Goal: Task Accomplishment & Management: Use online tool/utility

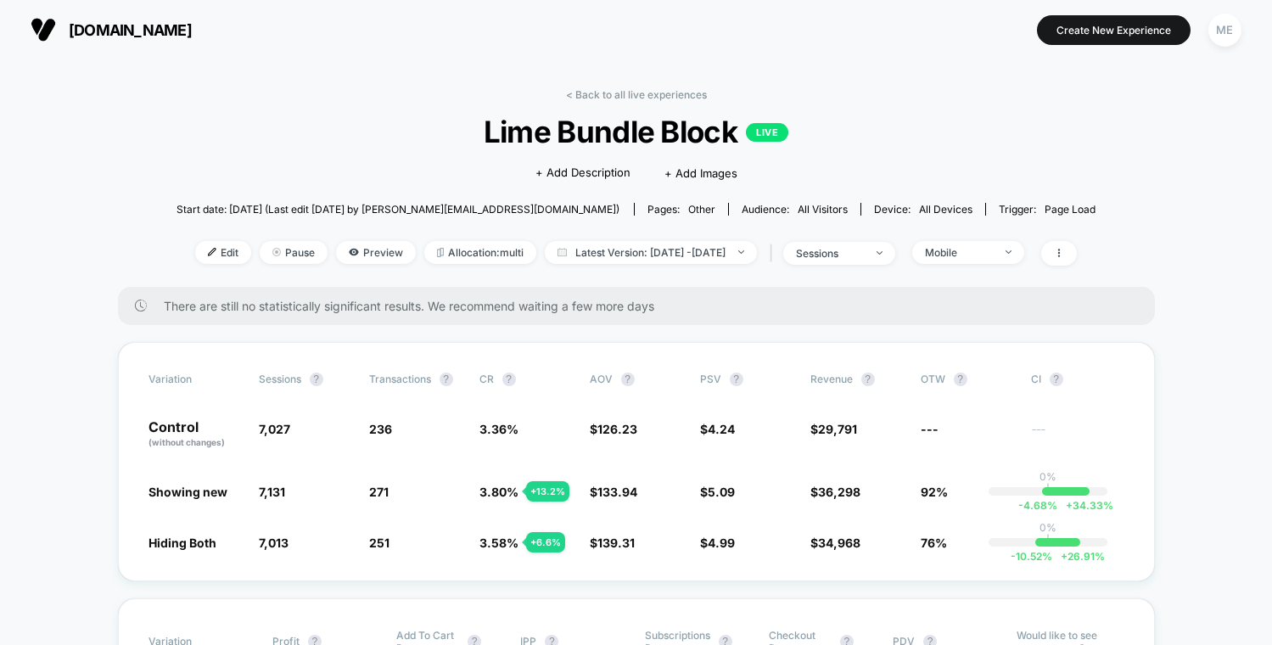
click at [39, 39] on img at bounding box center [43, 29] width 25 height 25
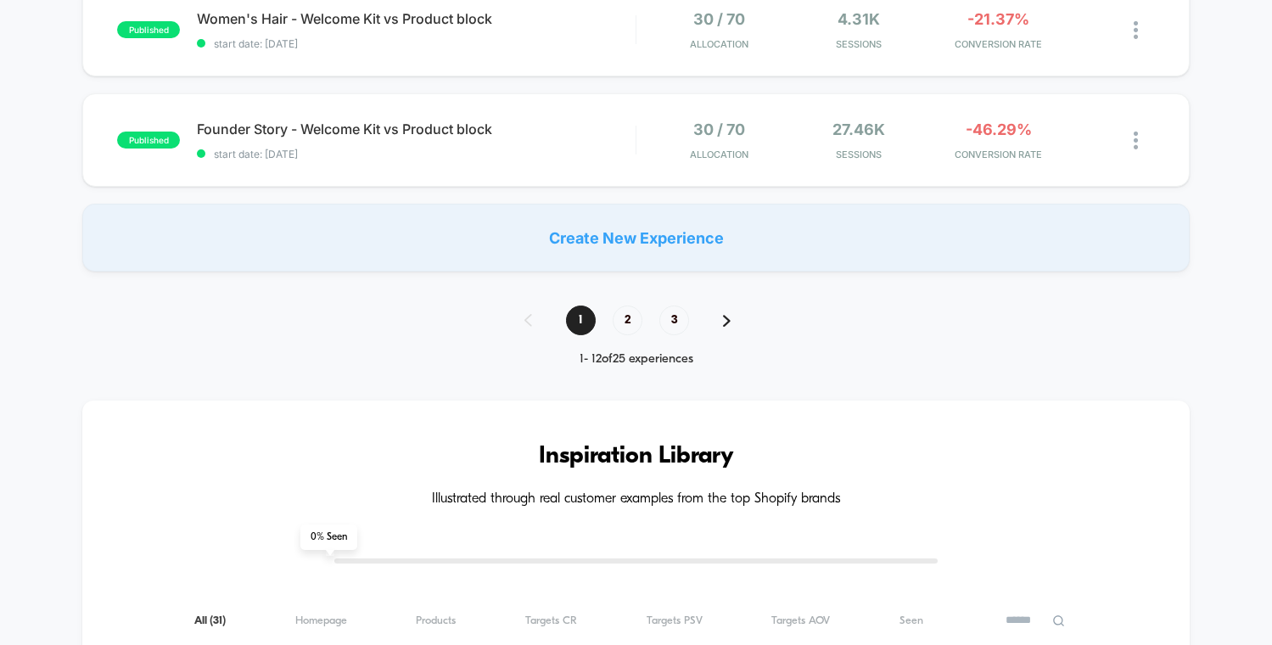
scroll to position [1357, 0]
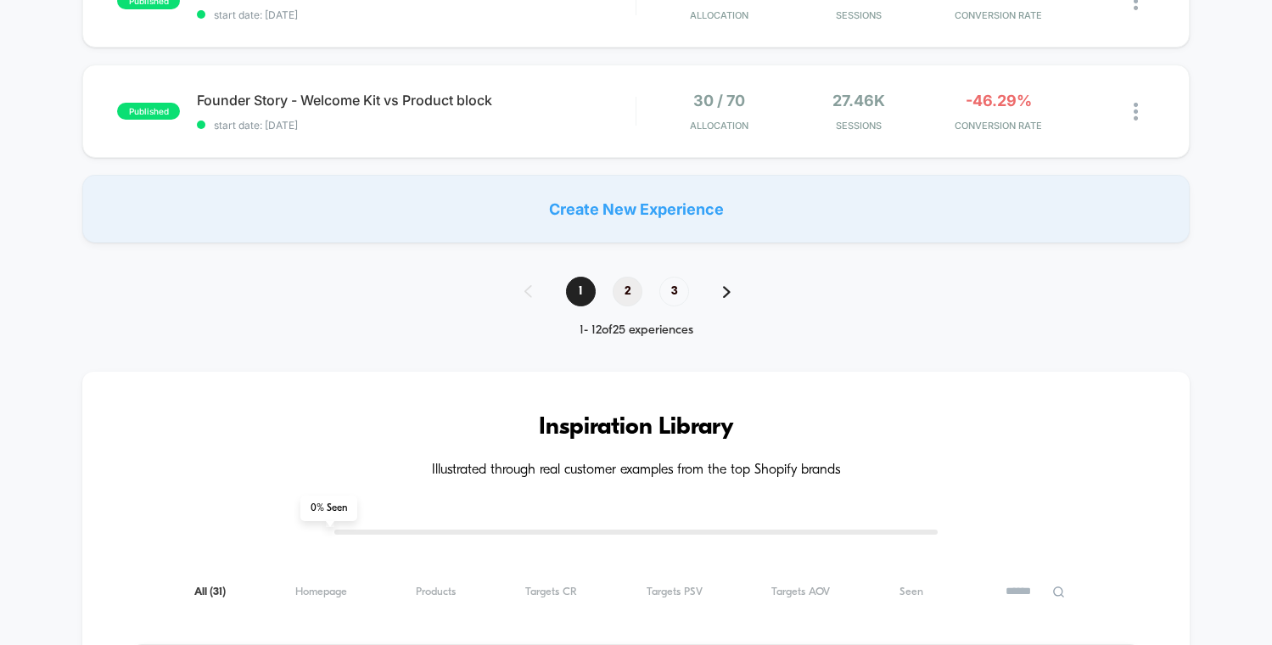
click at [635, 285] on span "2" at bounding box center [627, 292] width 30 height 30
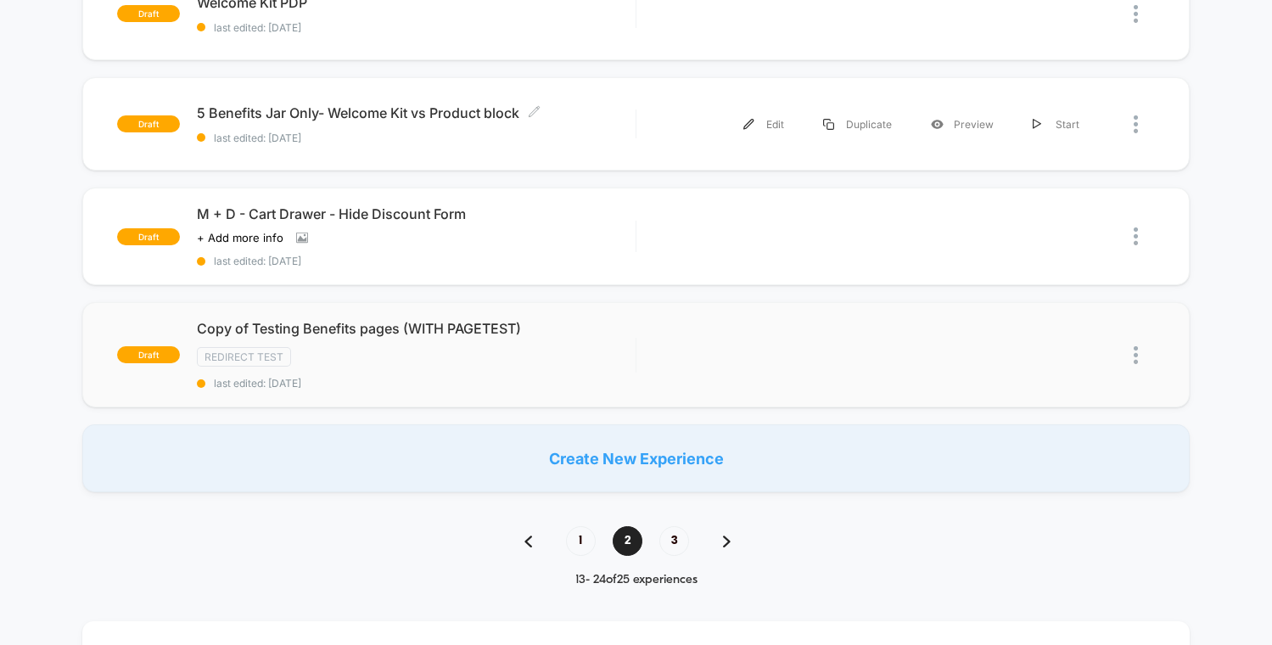
scroll to position [1169, 0]
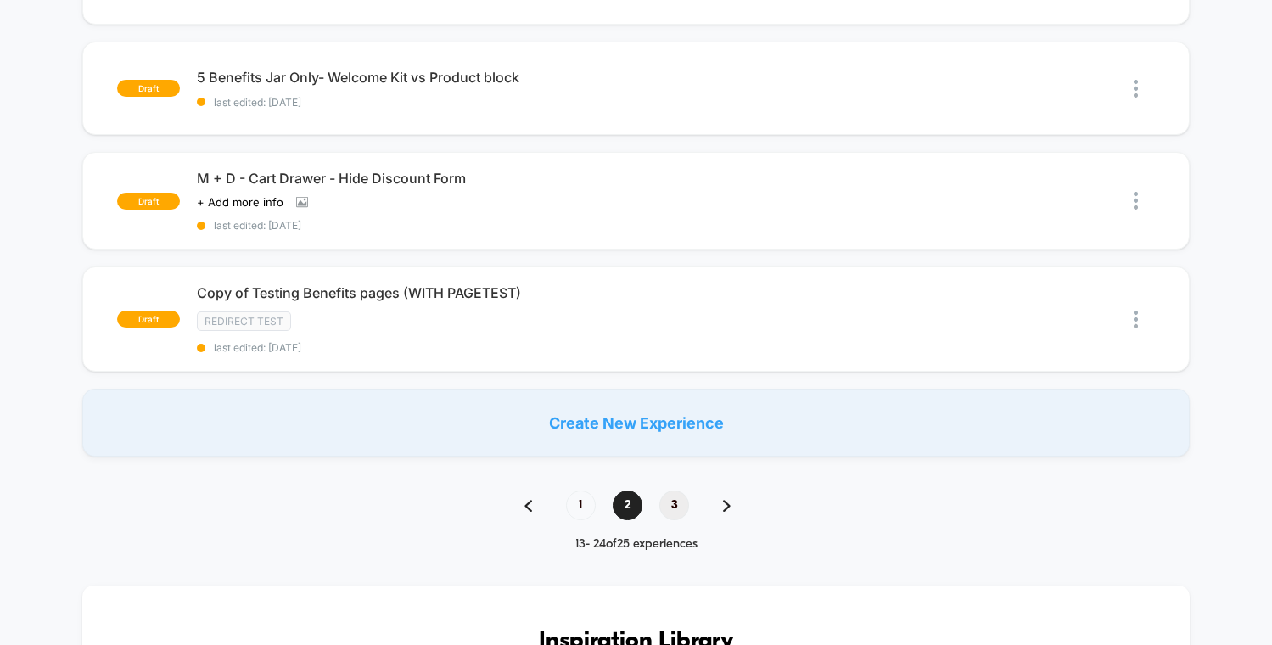
click at [665, 490] on span "3" at bounding box center [674, 505] width 30 height 30
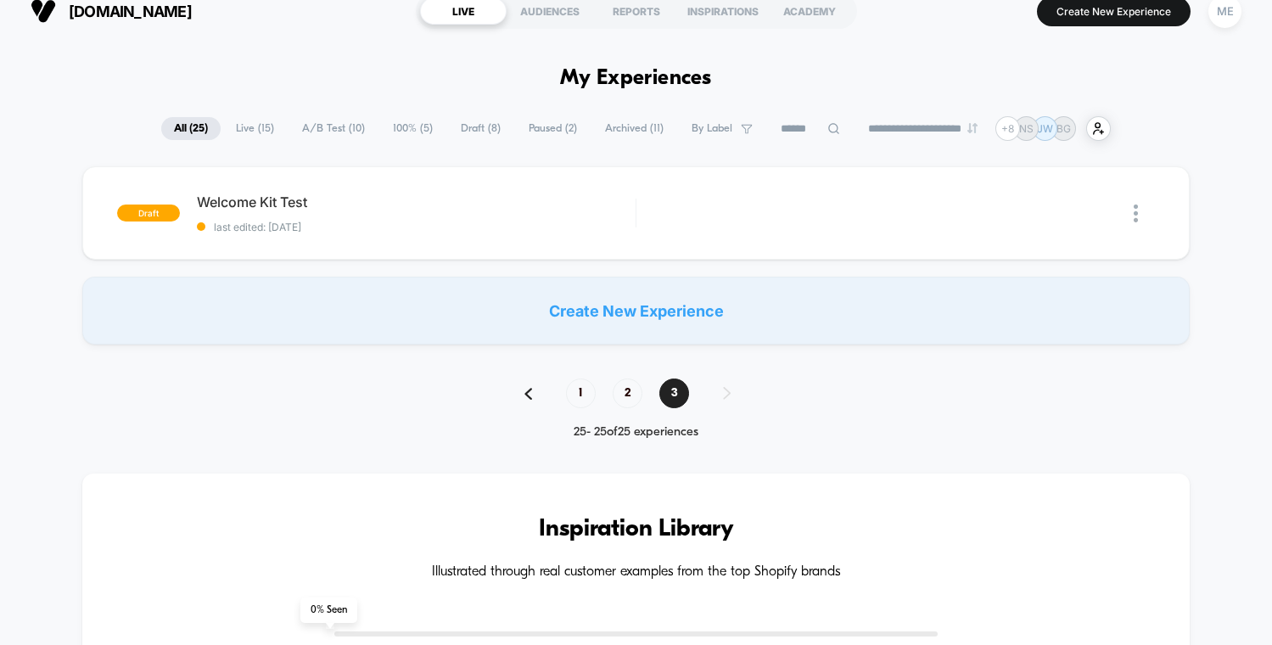
scroll to position [0, 0]
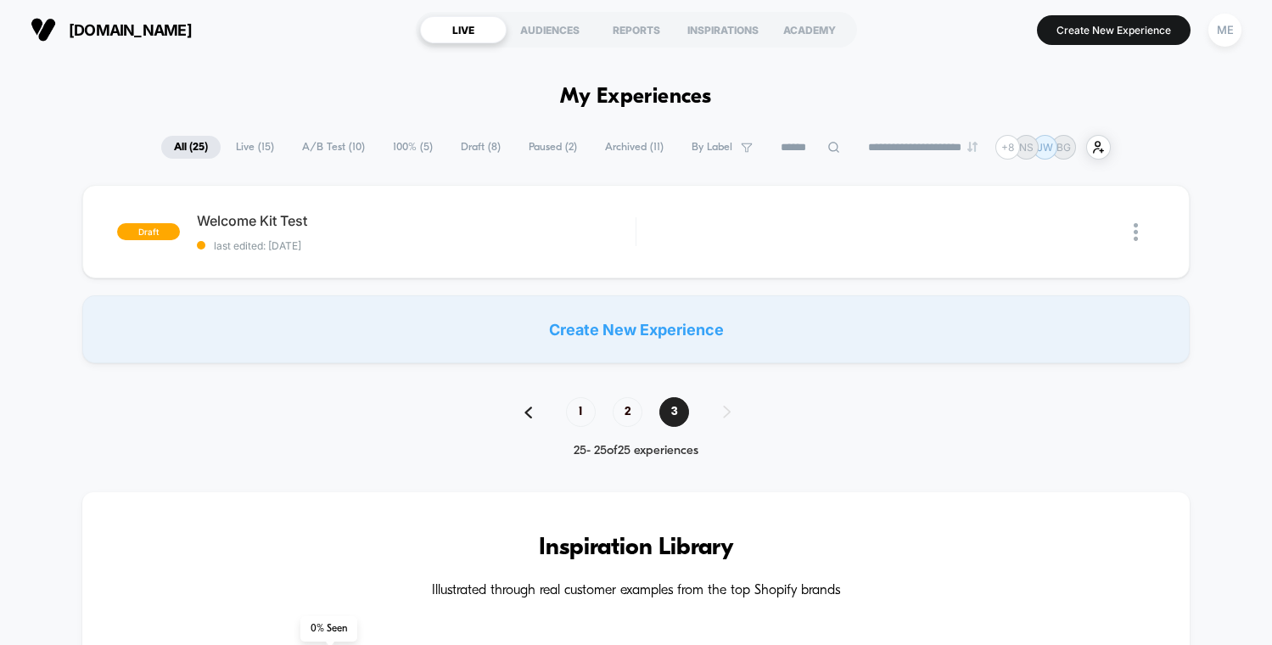
click at [112, 24] on span "[DOMAIN_NAME]" at bounding box center [130, 30] width 123 height 18
click at [91, 21] on span "[DOMAIN_NAME]" at bounding box center [130, 30] width 123 height 18
click at [105, 21] on span "[DOMAIN_NAME]" at bounding box center [130, 30] width 123 height 18
click at [101, 30] on span "[DOMAIN_NAME]" at bounding box center [130, 30] width 123 height 18
click at [628, 408] on span "2" at bounding box center [627, 412] width 30 height 30
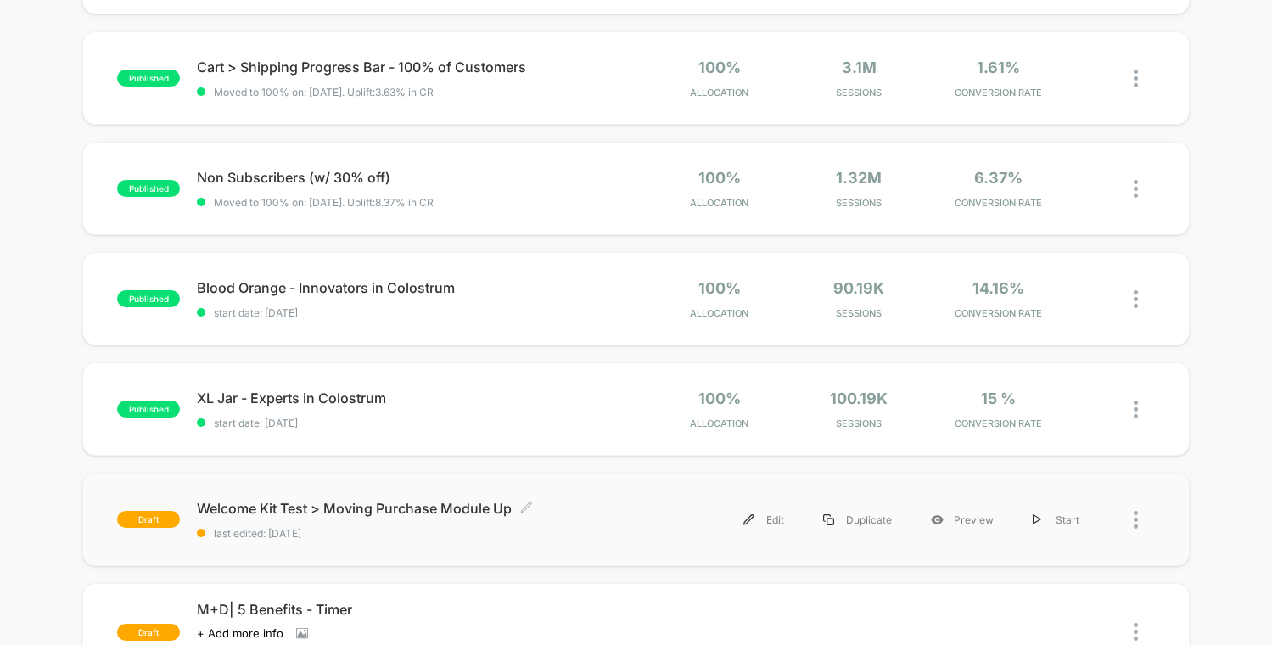
scroll to position [256, 0]
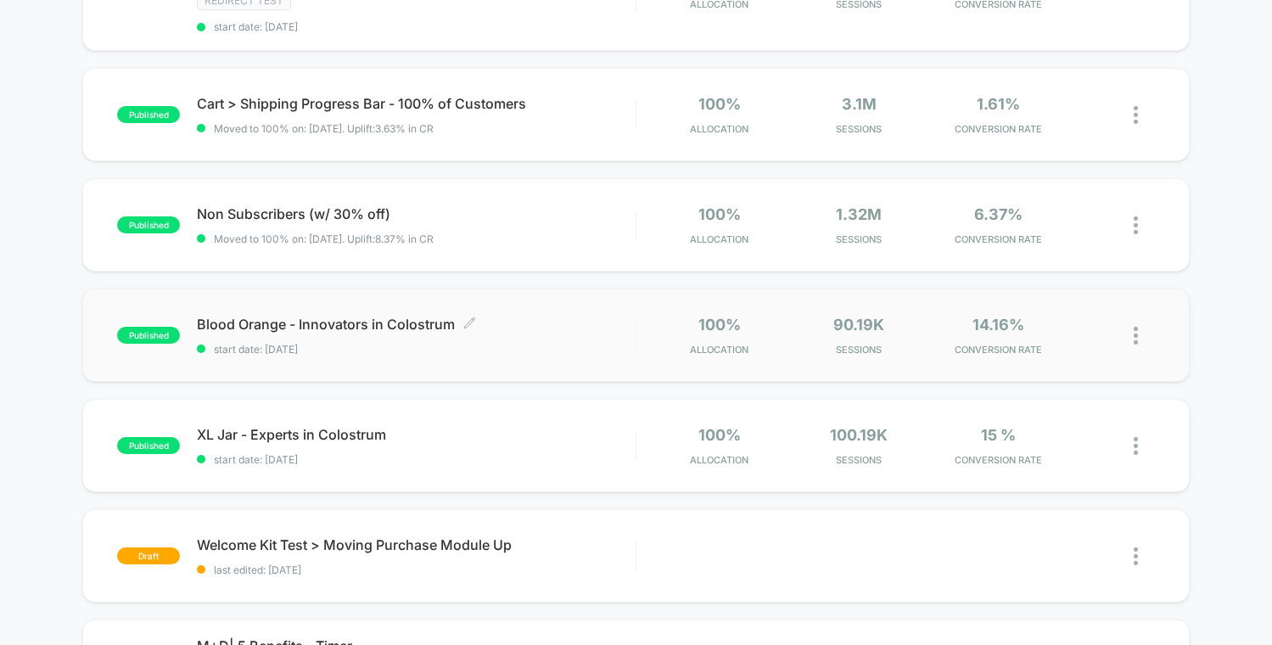
click at [516, 343] on span "start date: [DATE]" at bounding box center [416, 349] width 438 height 13
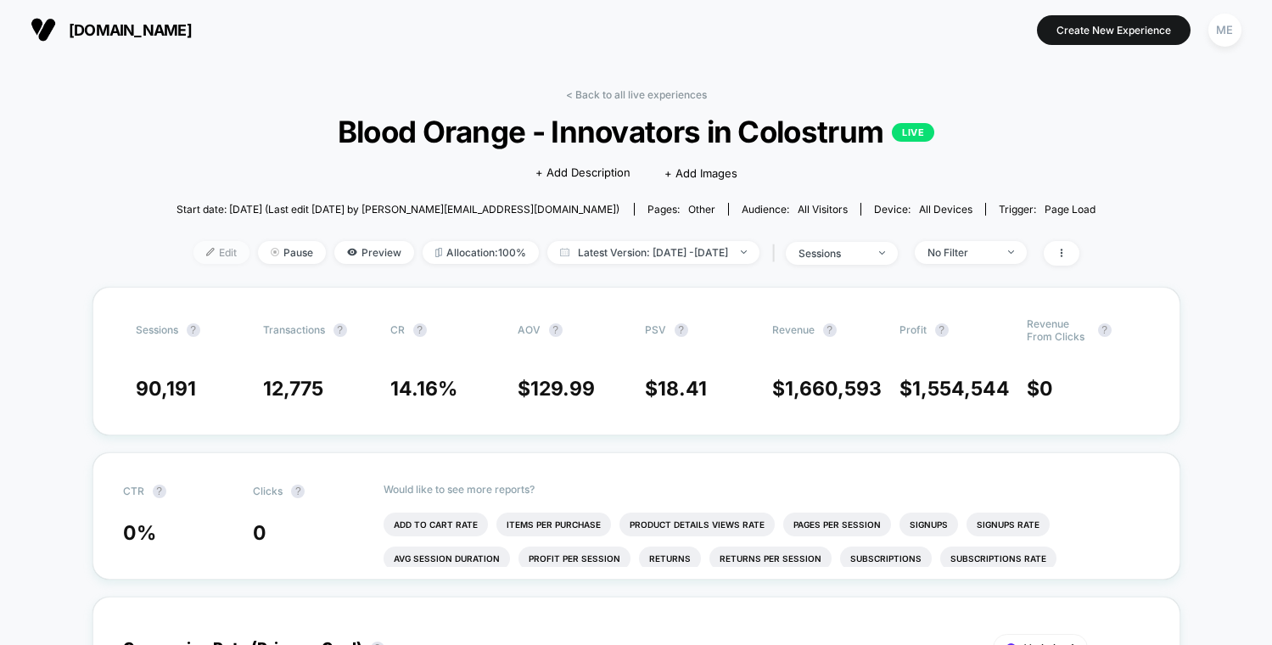
click at [193, 254] on span "Edit" at bounding box center [221, 252] width 56 height 23
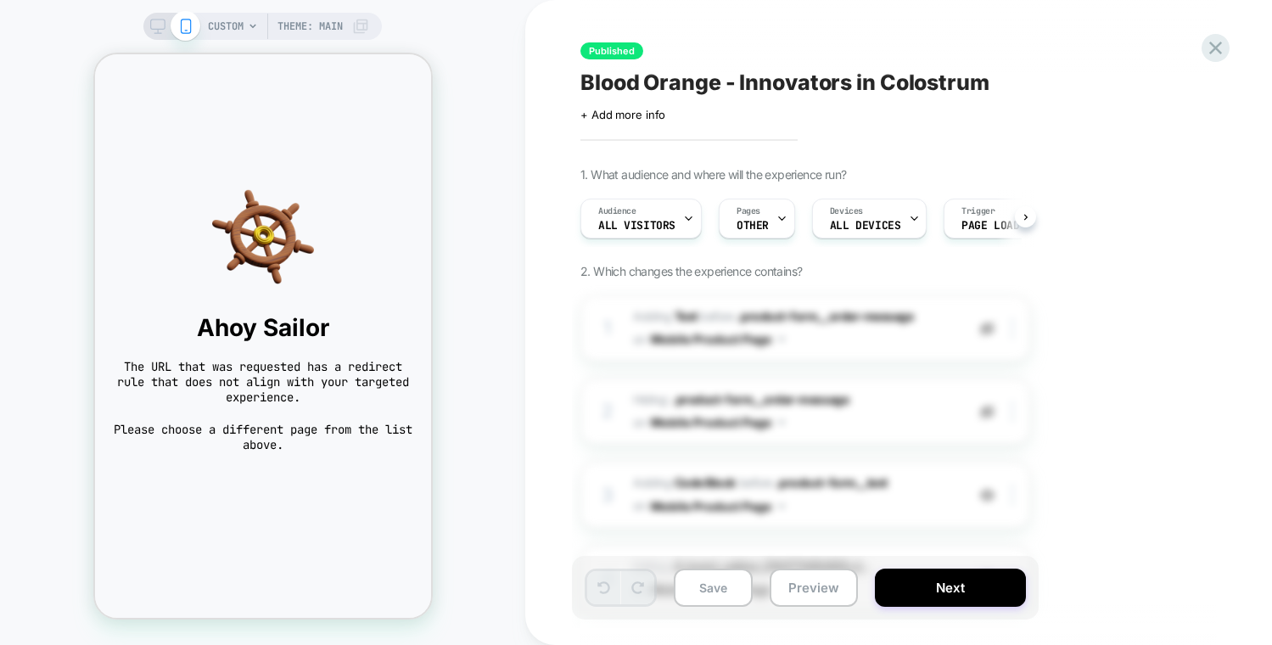
scroll to position [0, 1]
click at [1098, 268] on div "1. What audience and where will the experience run? Audience All Visitors Pages…" at bounding box center [889, 657] width 619 height 980
click at [1210, 45] on icon at bounding box center [1215, 47] width 23 height 23
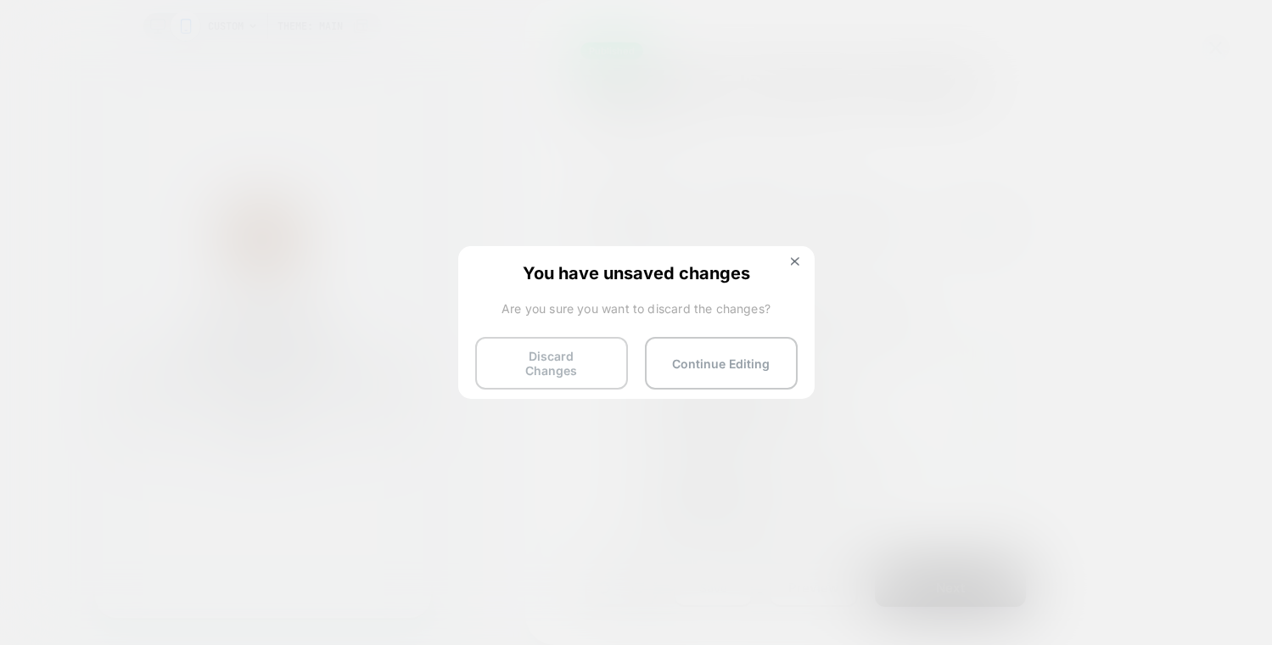
click at [570, 359] on button "Discard Changes" at bounding box center [551, 363] width 153 height 53
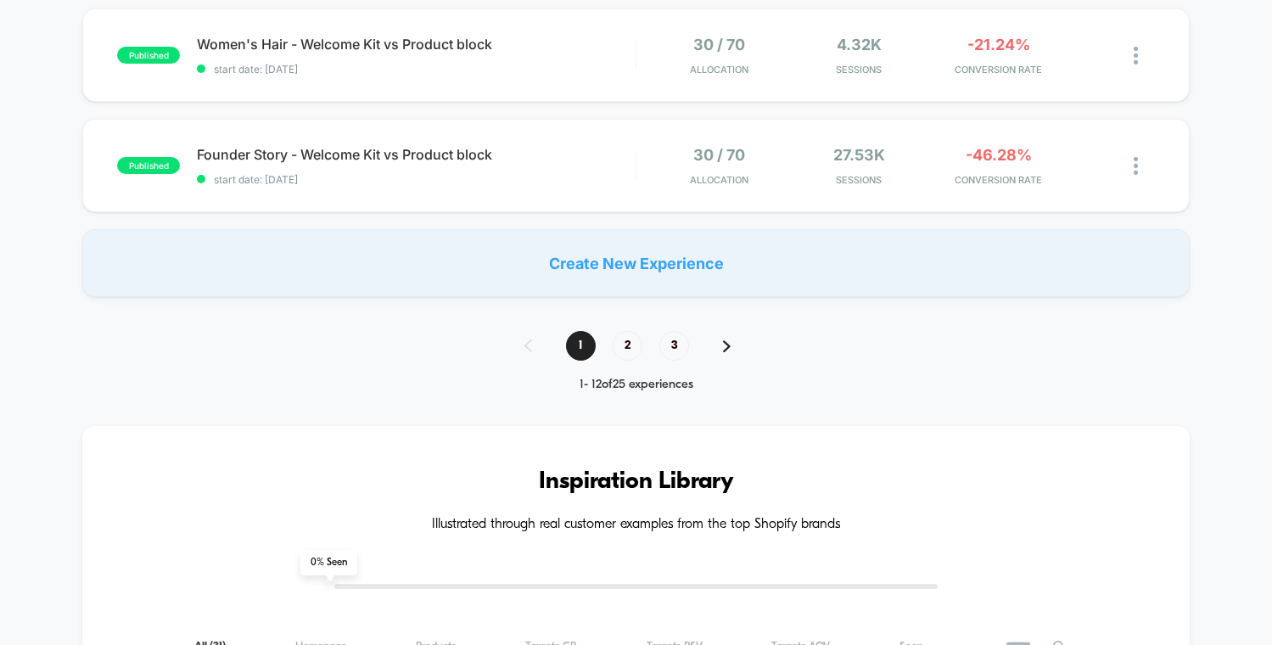
scroll to position [1550, 0]
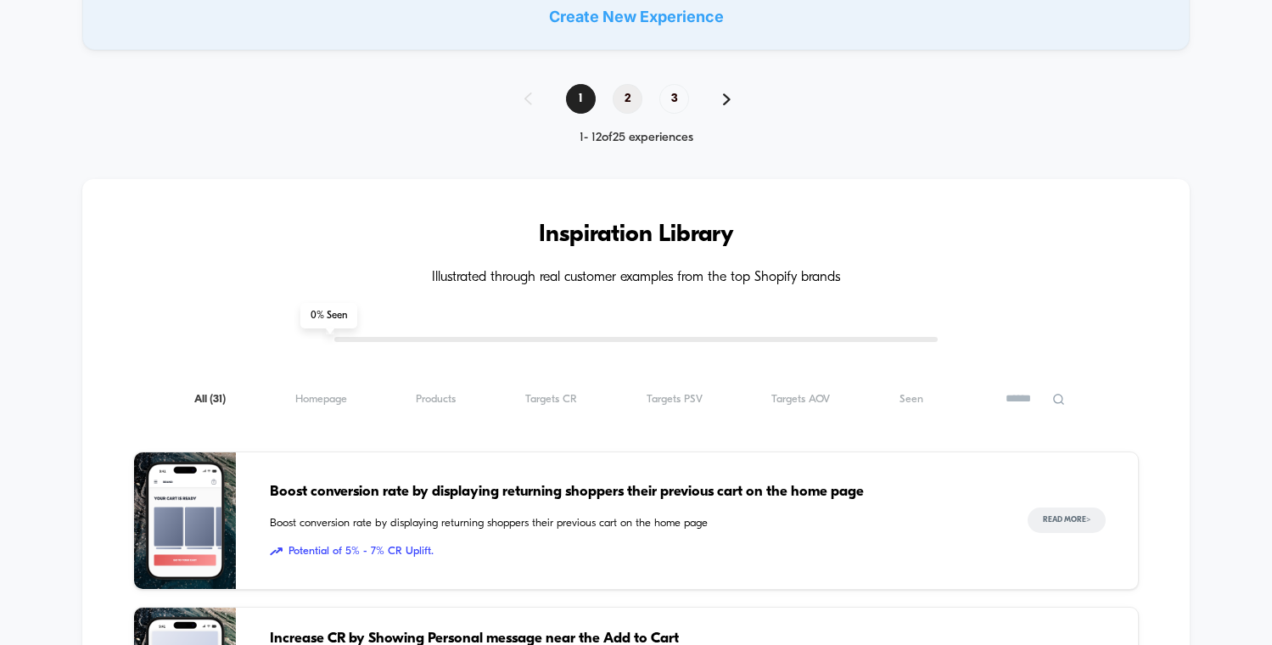
click at [631, 103] on span "2" at bounding box center [627, 99] width 30 height 30
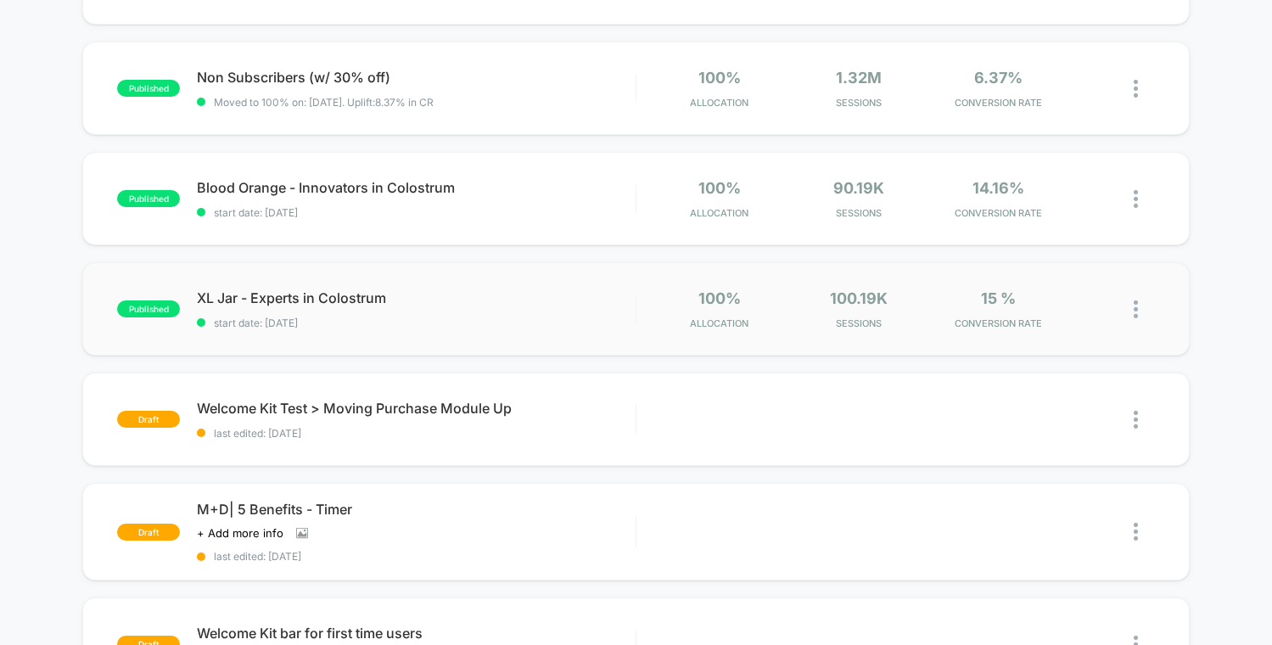
scroll to position [384, 0]
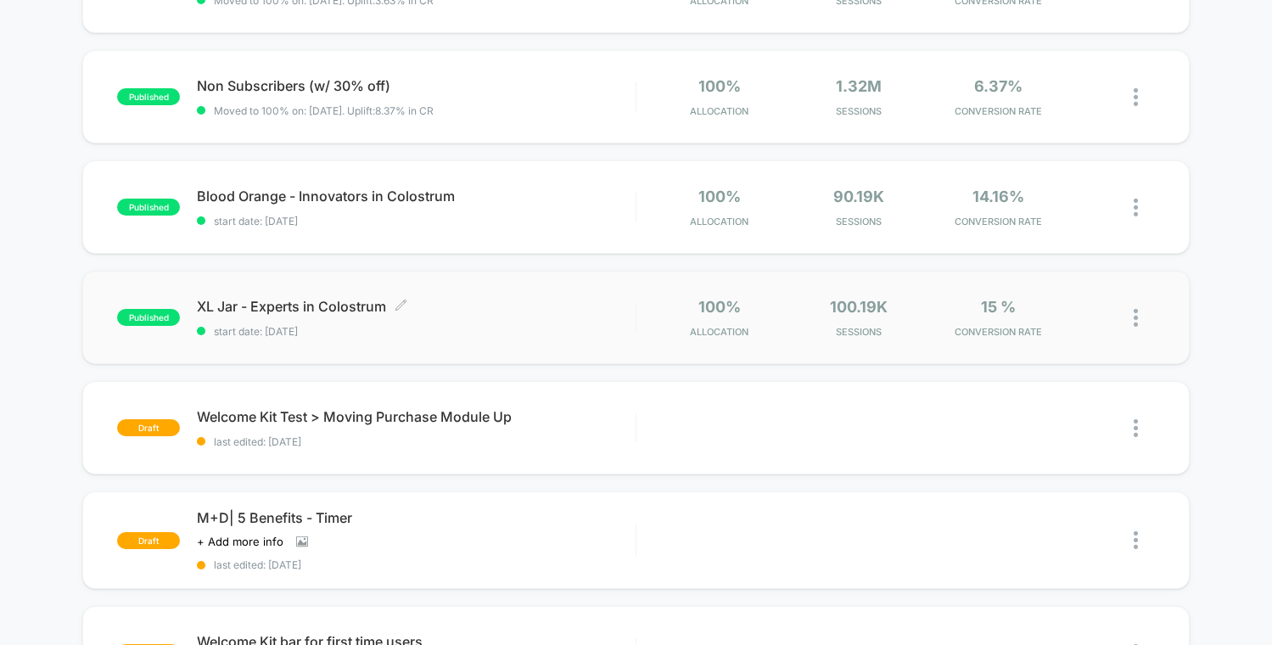
click at [464, 298] on span "XL Jar - Experts in Colostrum Click to edit experience details" at bounding box center [416, 306] width 438 height 17
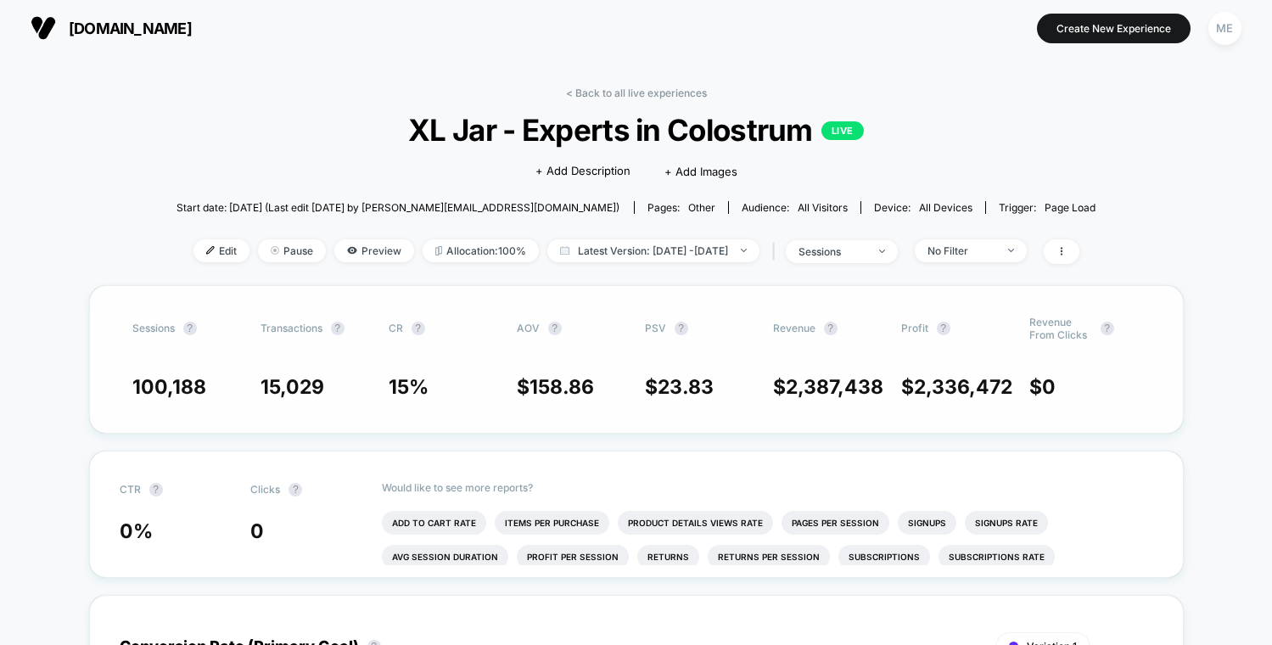
scroll to position [3, 0]
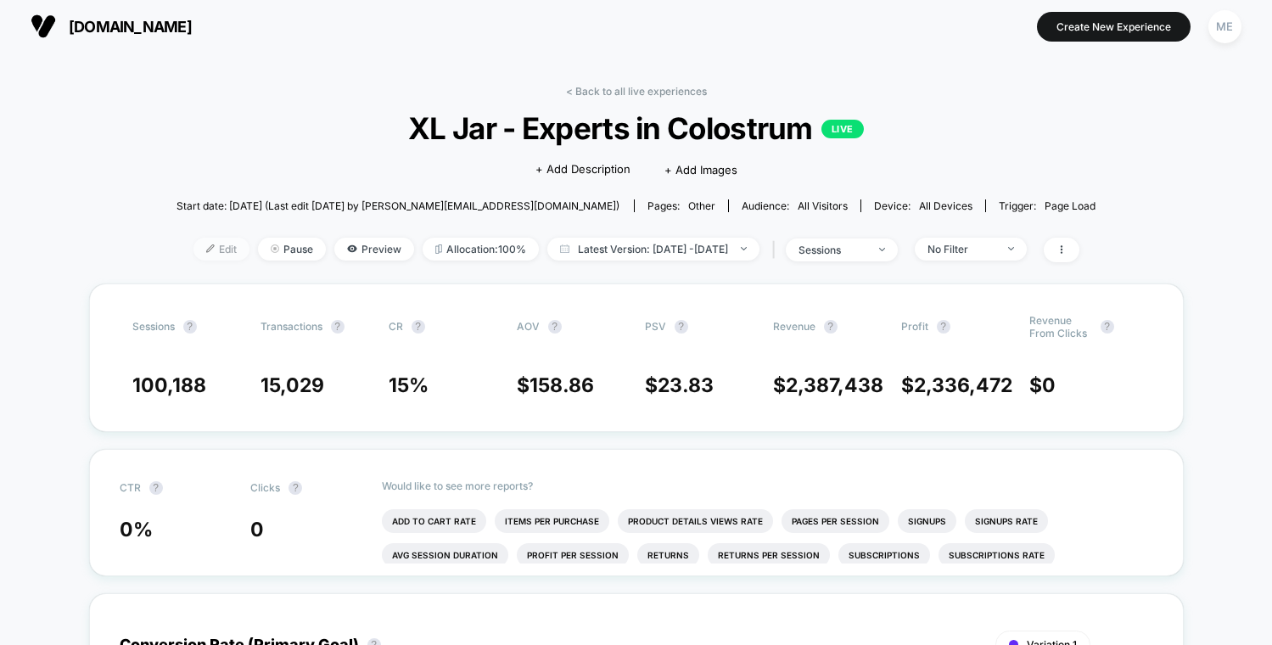
click at [193, 238] on span "Edit" at bounding box center [221, 249] width 56 height 23
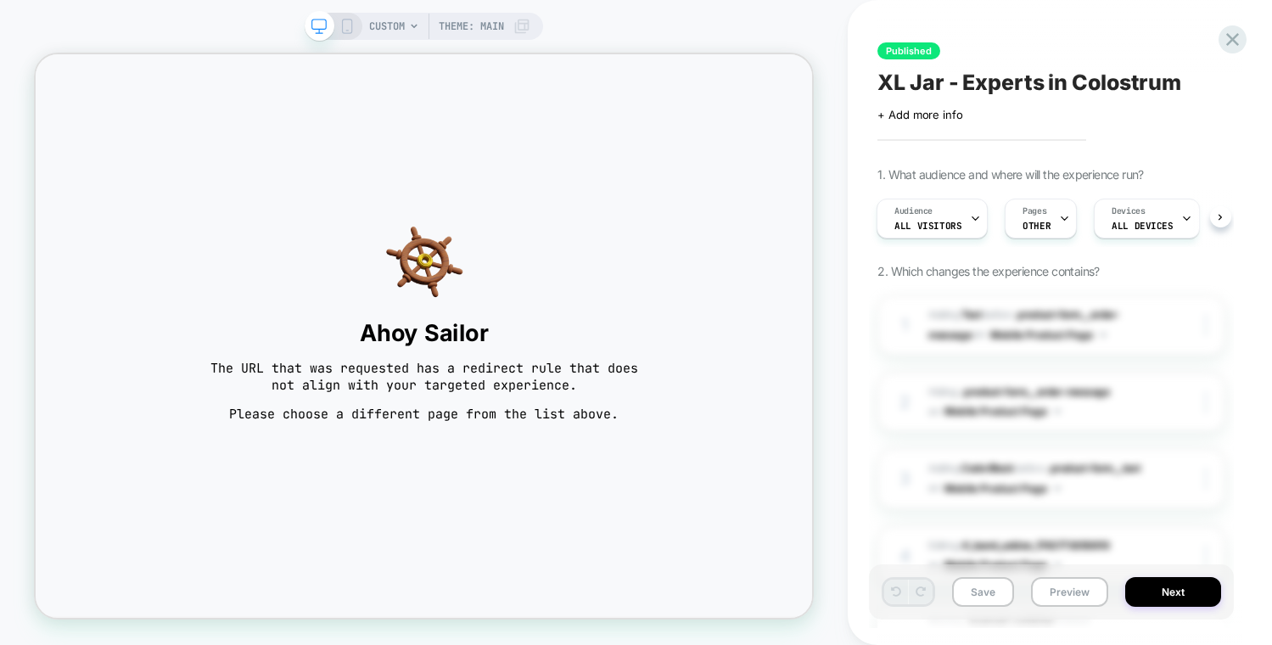
scroll to position [0, 6]
click at [1185, 580] on button "Next" at bounding box center [1173, 592] width 96 height 30
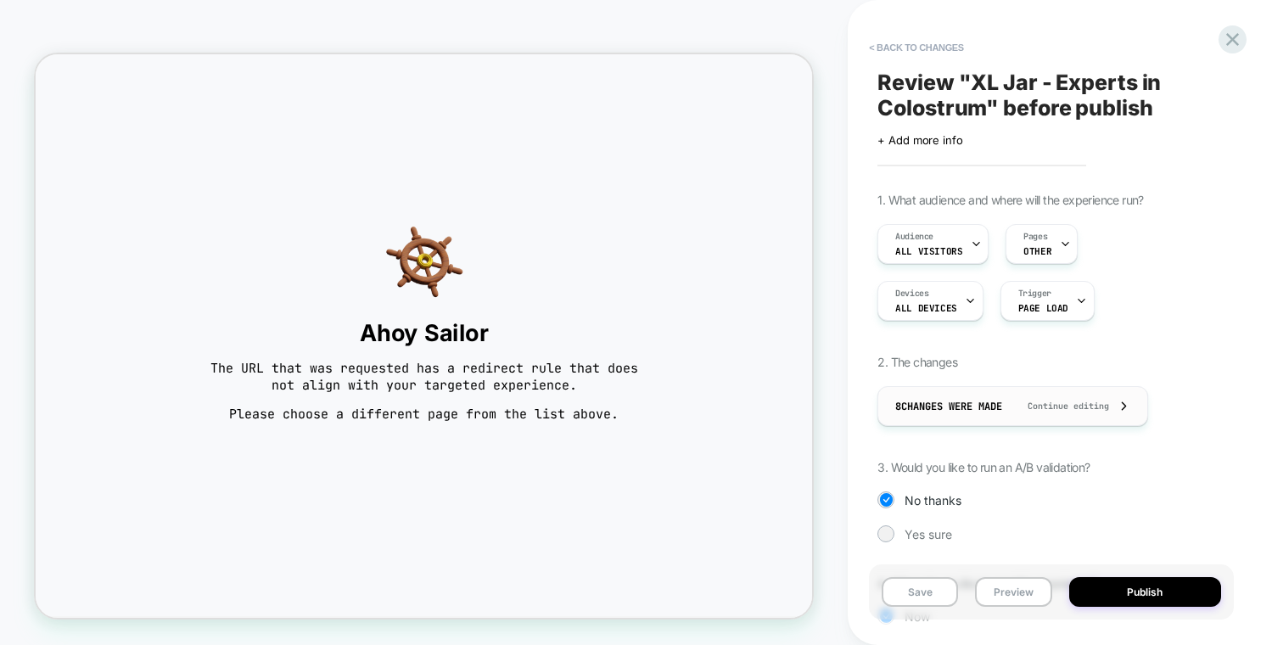
click at [1068, 408] on span "Continue editing" at bounding box center [1059, 405] width 98 height 11
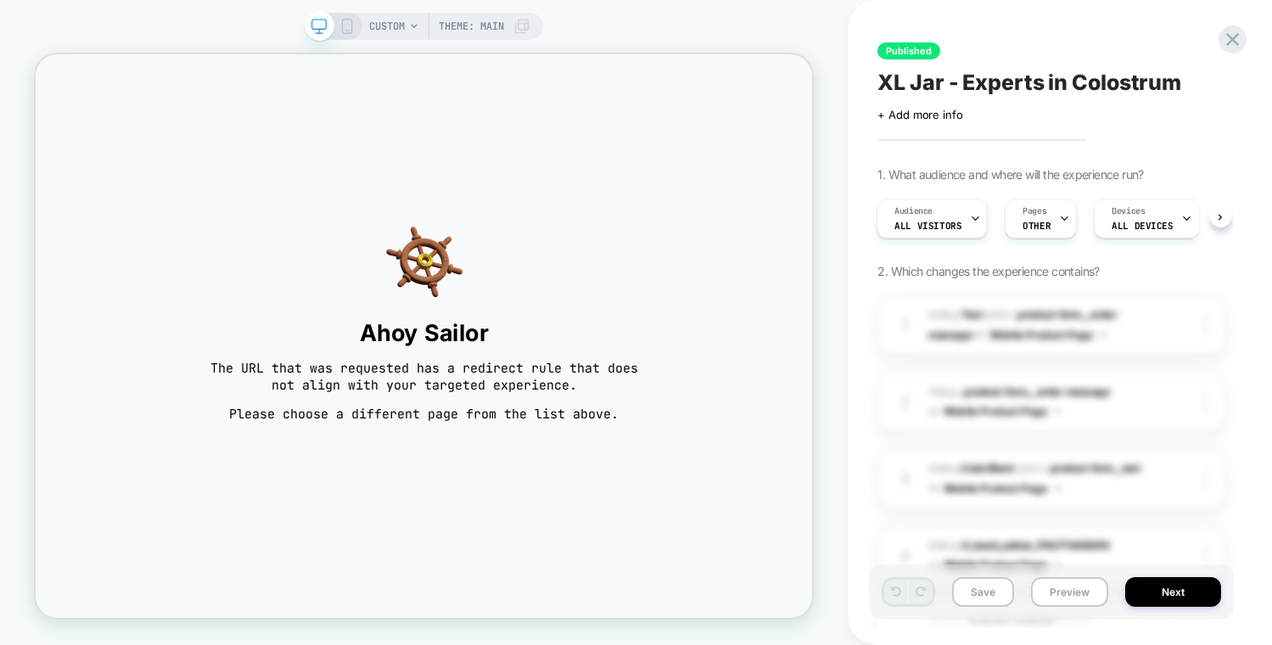
scroll to position [0, 0]
click at [1225, 32] on icon at bounding box center [1232, 39] width 23 height 23
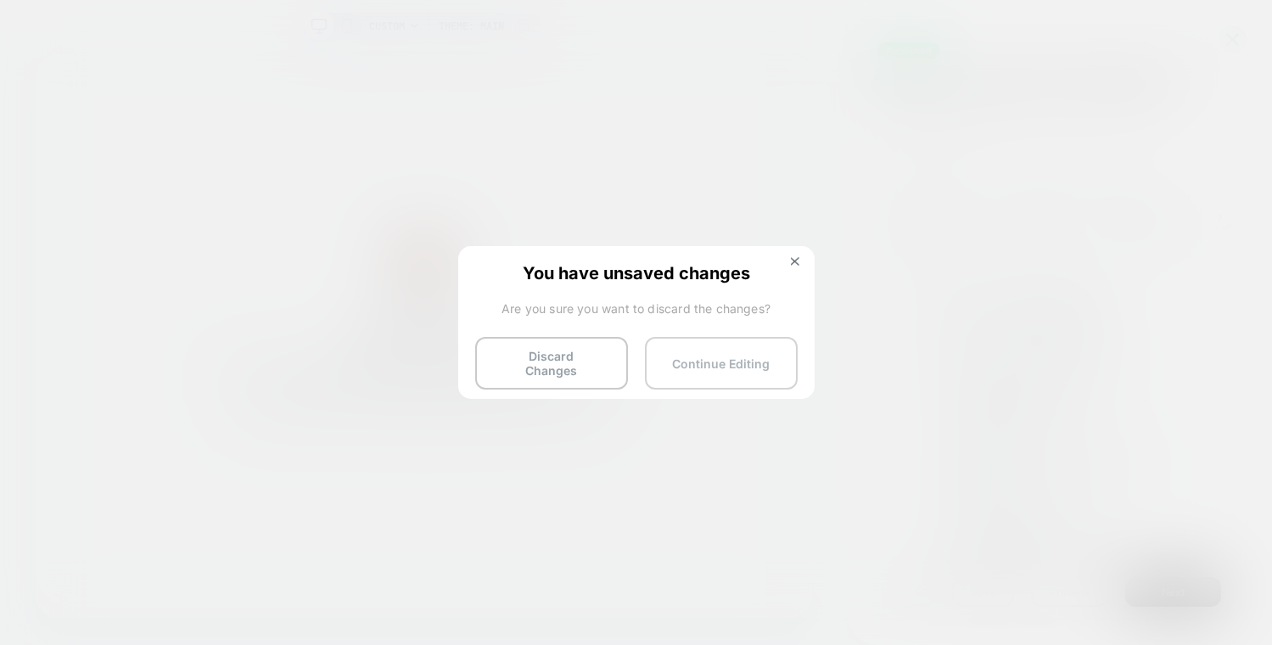
click at [707, 363] on button "Continue Editing" at bounding box center [721, 363] width 153 height 53
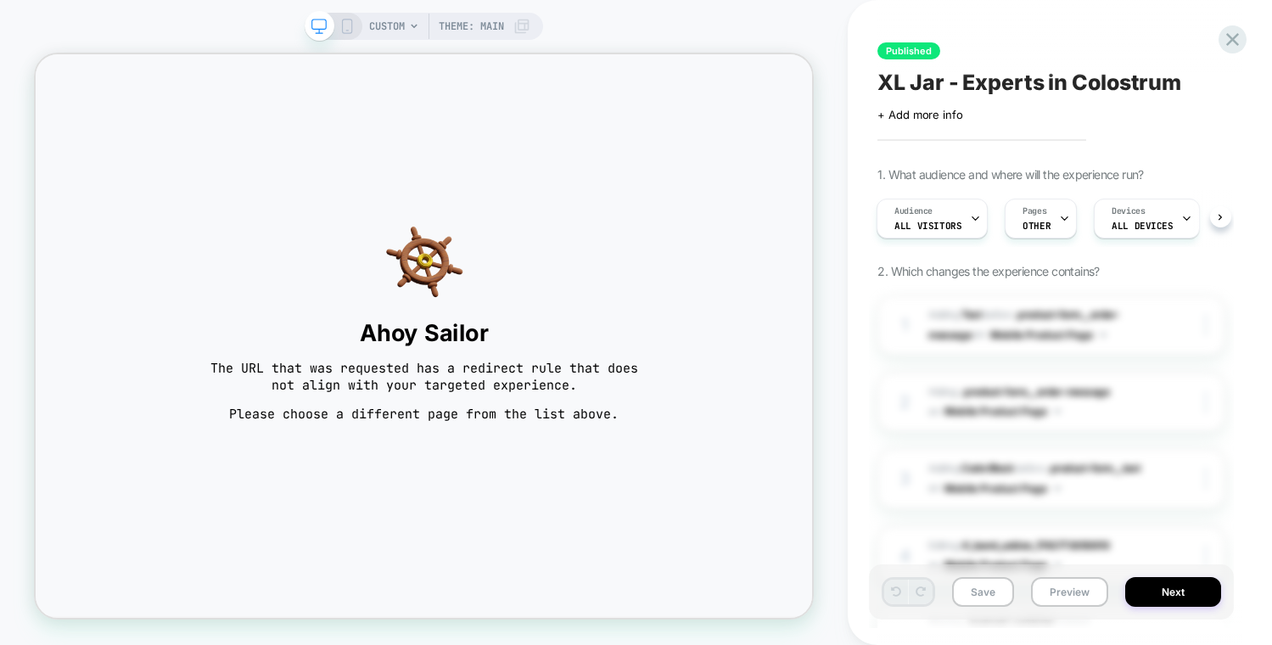
click at [372, 29] on span "CUSTOM" at bounding box center [387, 26] width 36 height 27
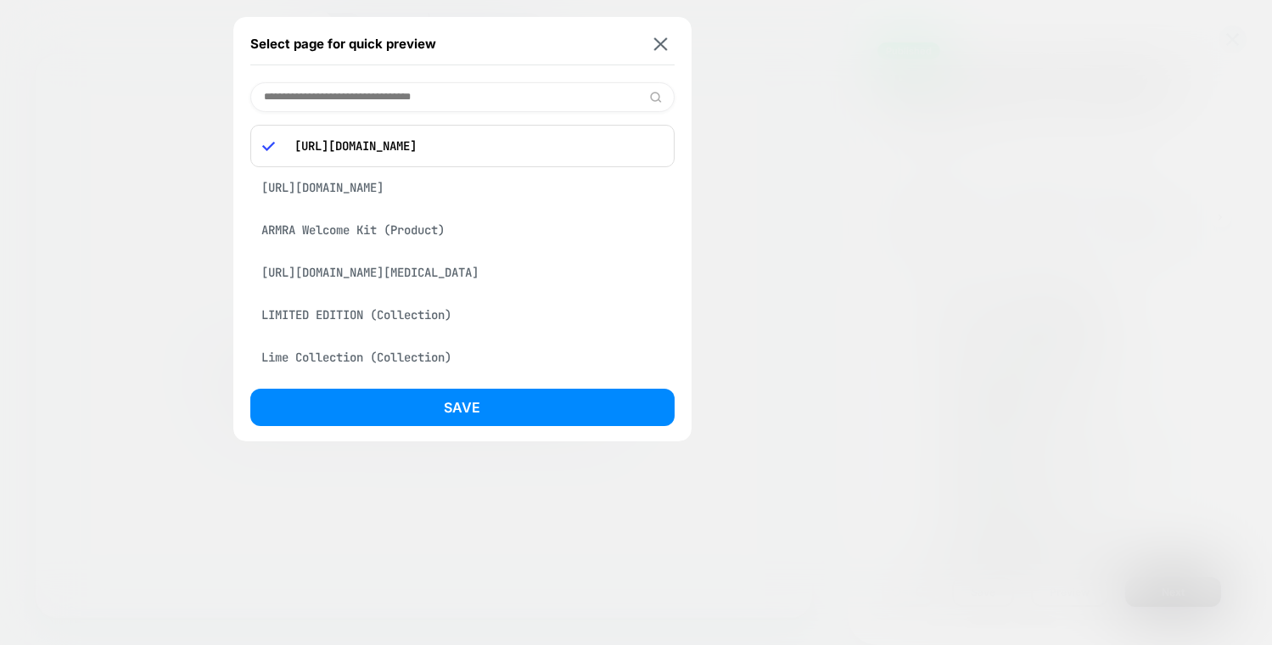
click at [464, 149] on p "[URL][DOMAIN_NAME]" at bounding box center [474, 145] width 377 height 15
click at [383, 101] on input at bounding box center [462, 97] width 424 height 30
click at [417, 102] on input at bounding box center [462, 97] width 424 height 30
click at [416, 96] on input at bounding box center [462, 97] width 424 height 30
click at [489, 143] on p "[URL][DOMAIN_NAME]" at bounding box center [474, 145] width 377 height 15
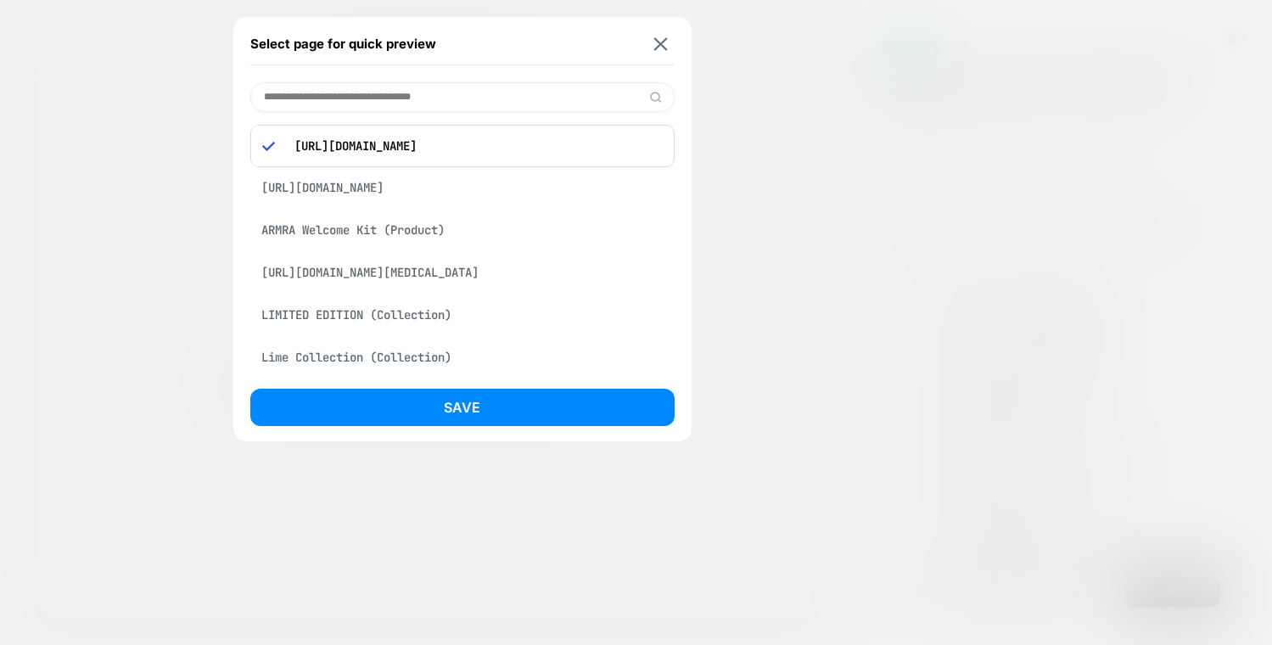
scroll to position [0, 52]
drag, startPoint x: 521, startPoint y: 148, endPoint x: 687, endPoint y: 145, distance: 166.3
click at [687, 145] on div "Select page for quick preview [URL][DOMAIN_NAME] [URL][DOMAIN_NAME] ARMRA Welco…" at bounding box center [462, 229] width 458 height 424
click at [403, 93] on input at bounding box center [462, 97] width 424 height 30
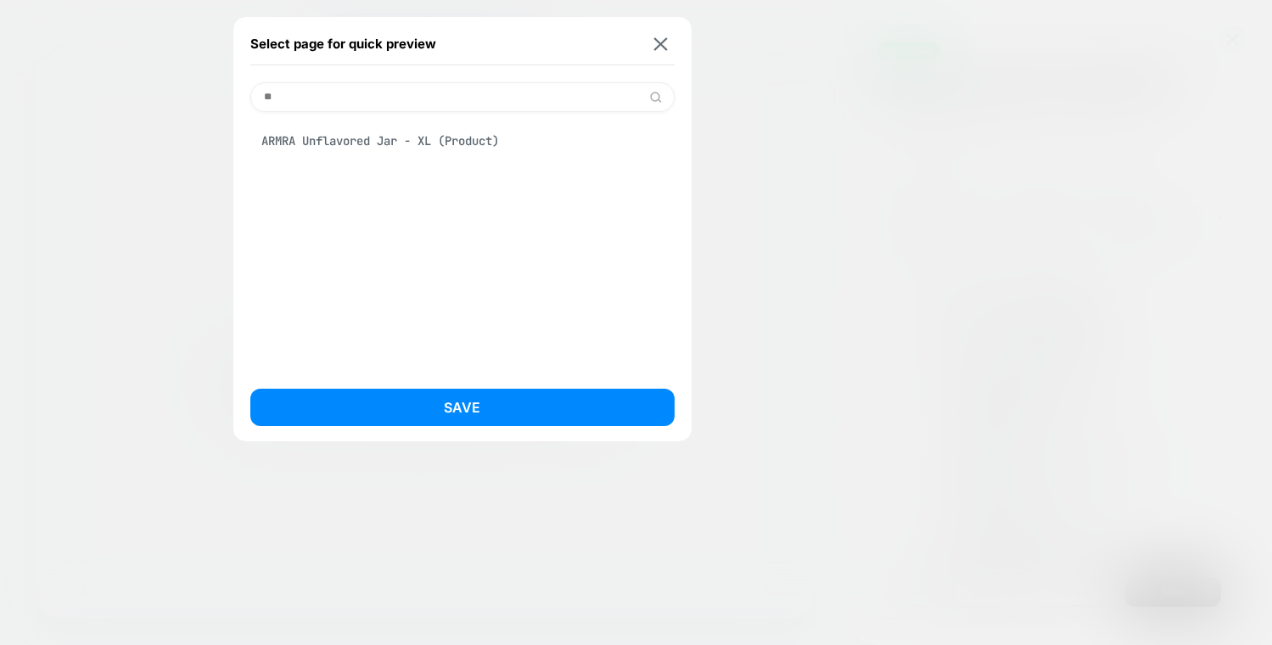
type input "**"
click at [383, 133] on div "ARMRA Unflavored Jar - XL (Product)" at bounding box center [462, 141] width 424 height 32
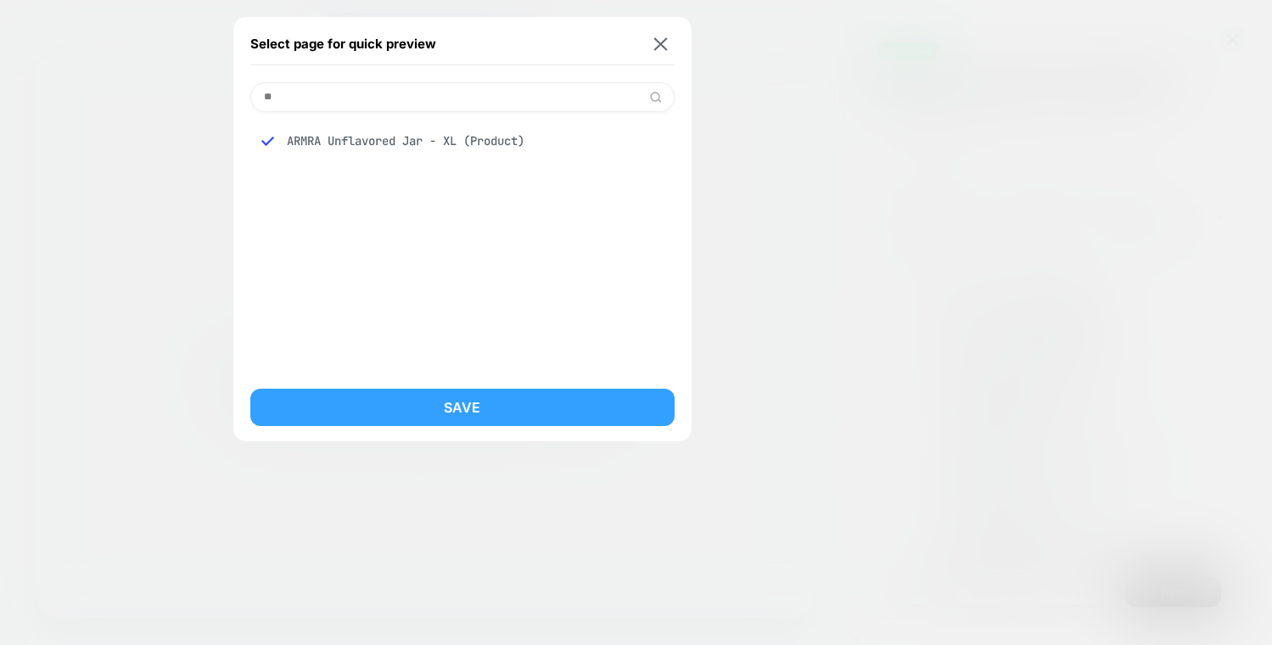
click at [443, 394] on button "Save" at bounding box center [462, 407] width 424 height 37
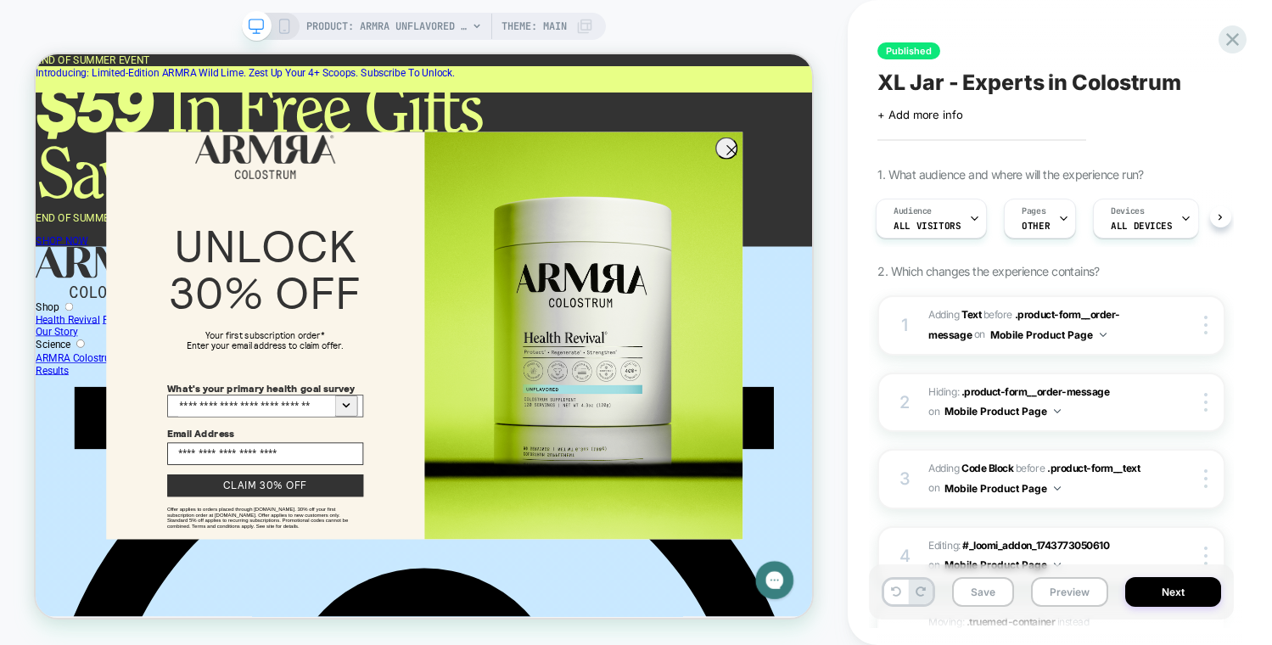
scroll to position [35, 0]
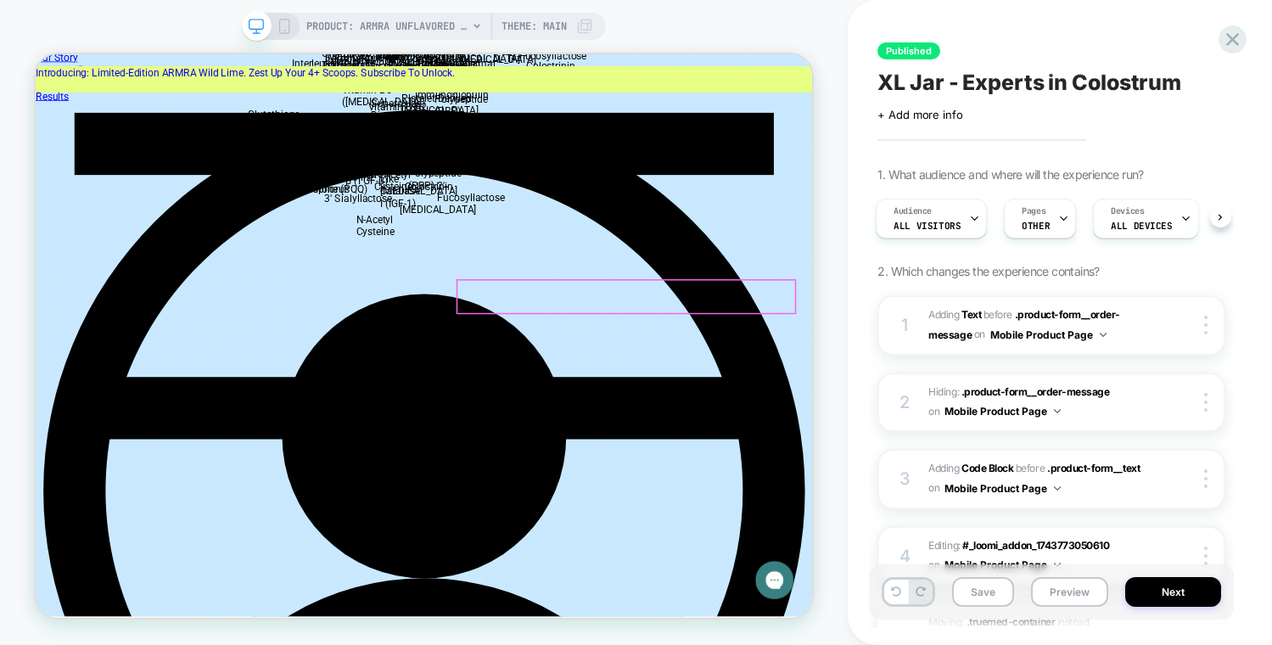
scroll to position [415, 0]
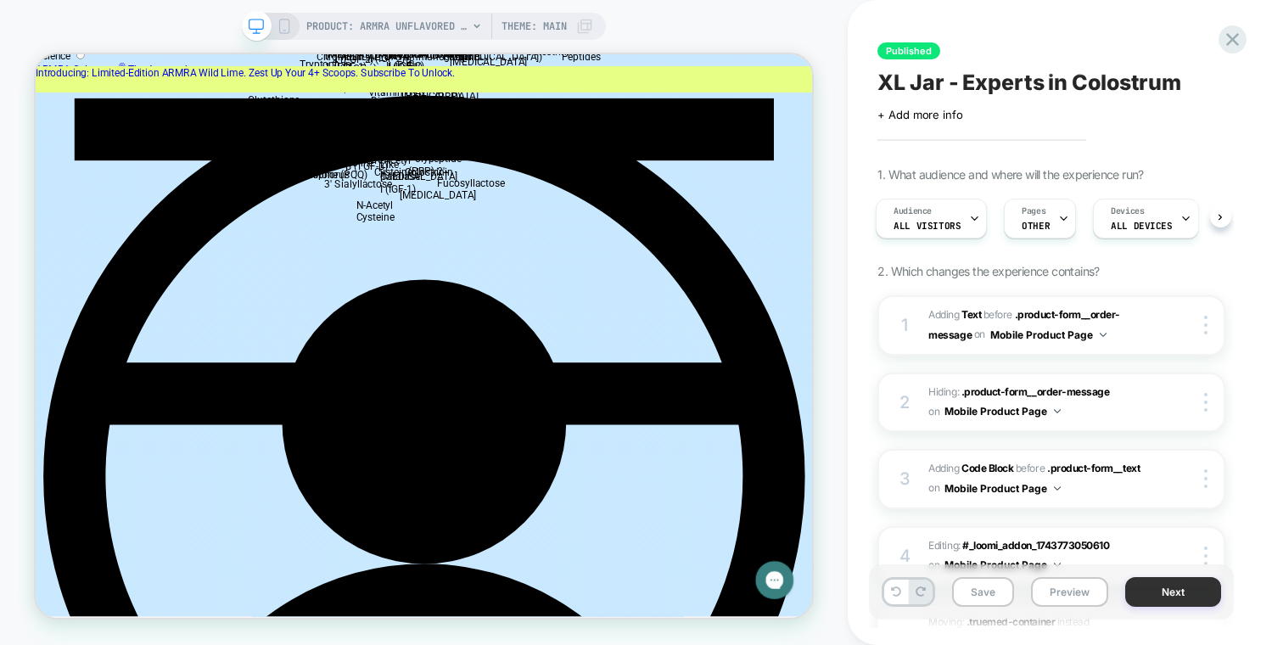
click at [1177, 591] on button "Next" at bounding box center [1173, 592] width 96 height 30
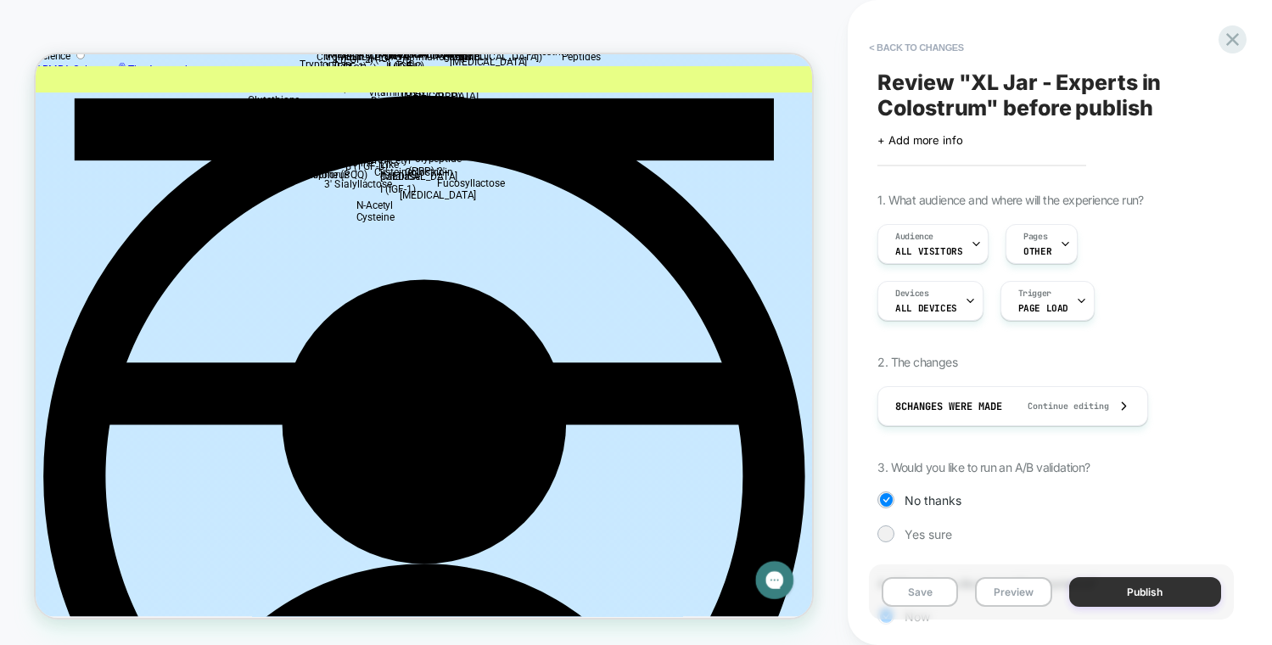
click at [1157, 590] on button "Publish" at bounding box center [1145, 592] width 152 height 30
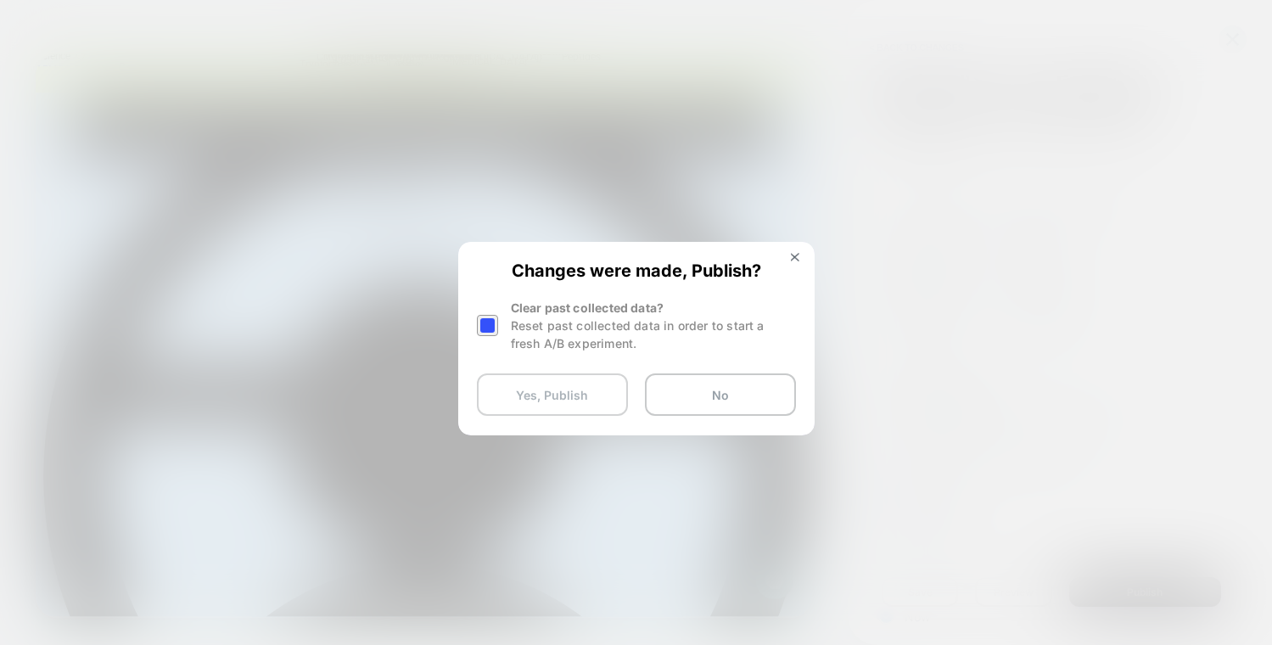
click at [574, 401] on button "Yes, Publish" at bounding box center [552, 394] width 151 height 42
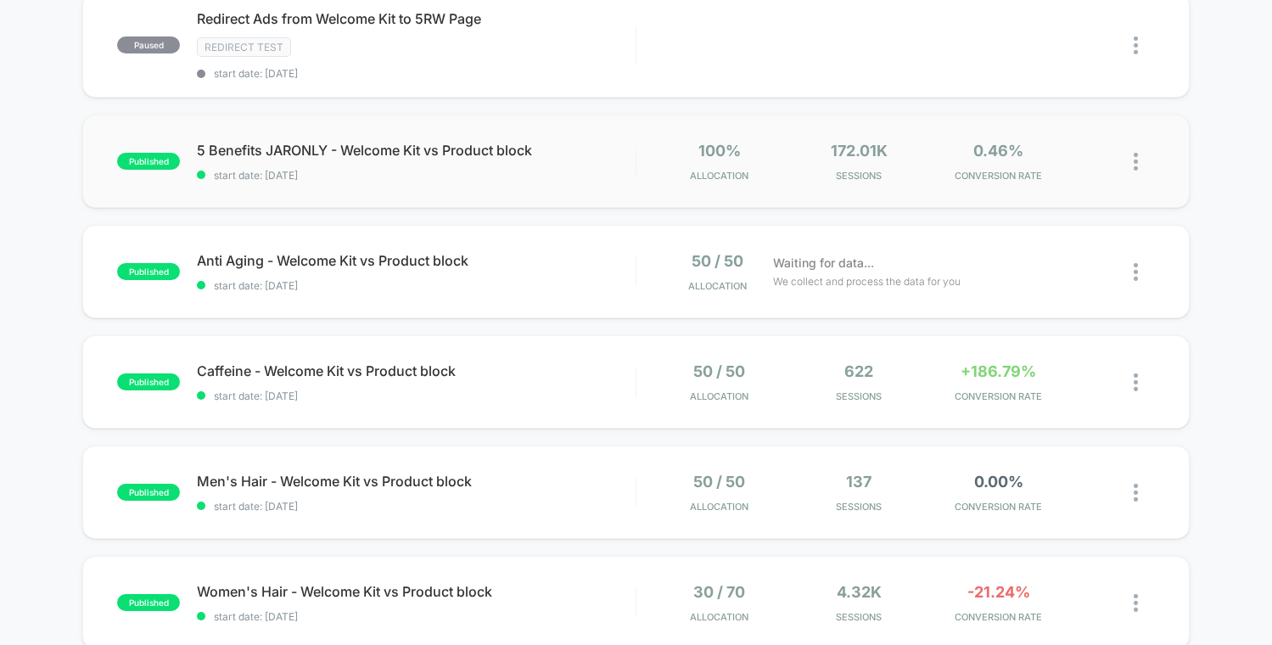
scroll to position [1199, 0]
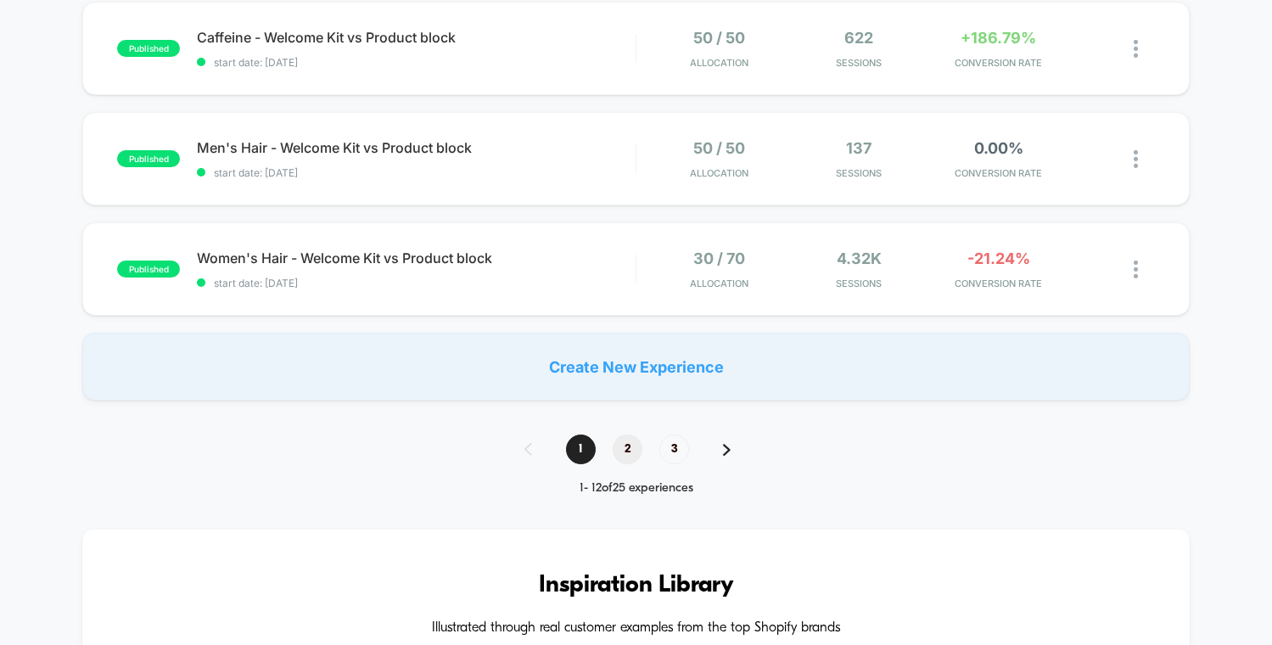
click at [638, 445] on span "2" at bounding box center [627, 449] width 30 height 30
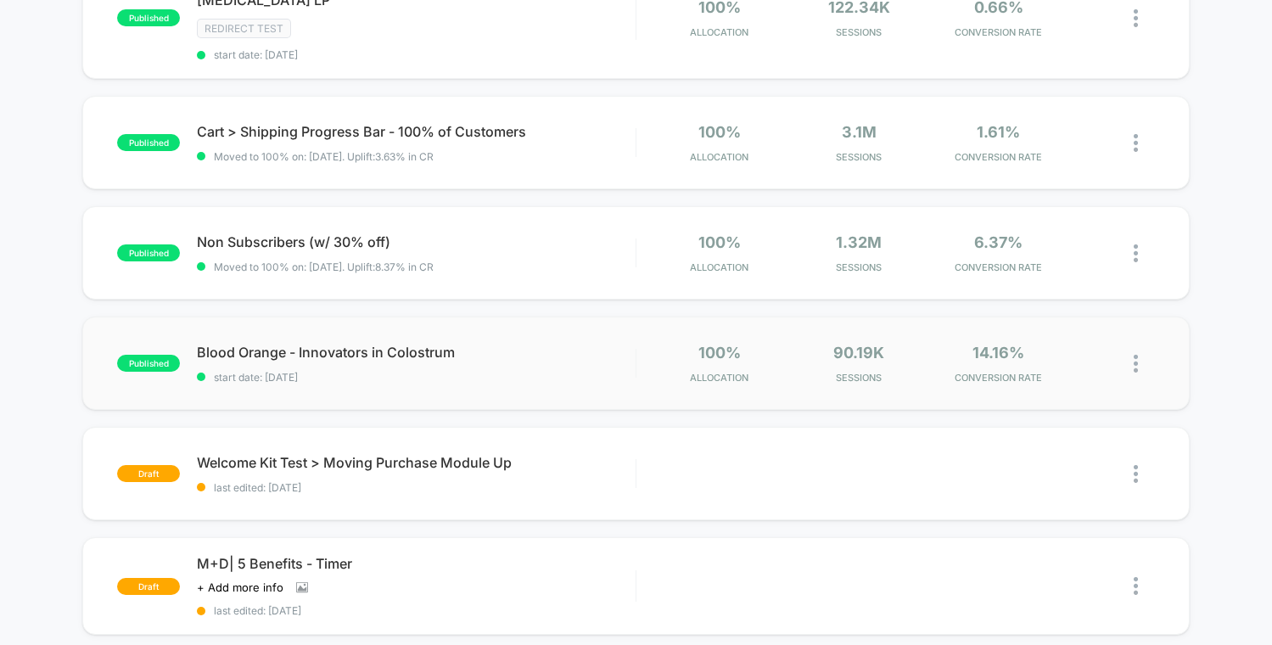
scroll to position [332, 0]
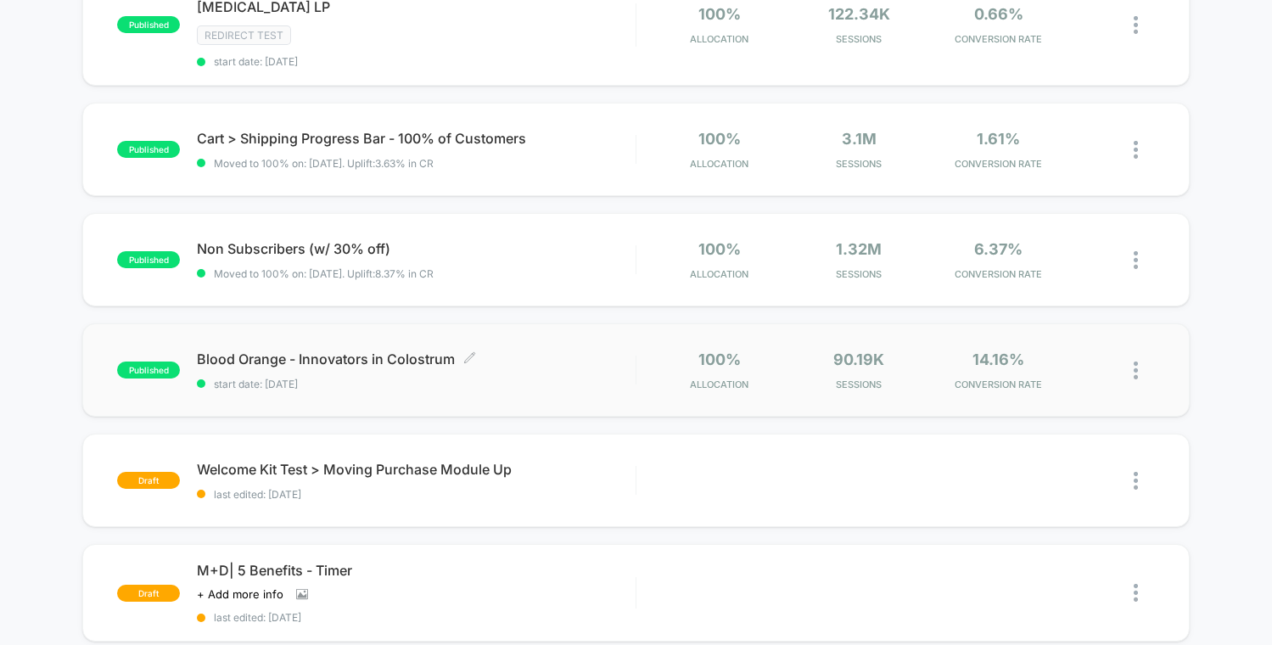
click at [550, 350] on span "Blood Orange - Innovators in Colostrum Click to edit experience details" at bounding box center [416, 358] width 438 height 17
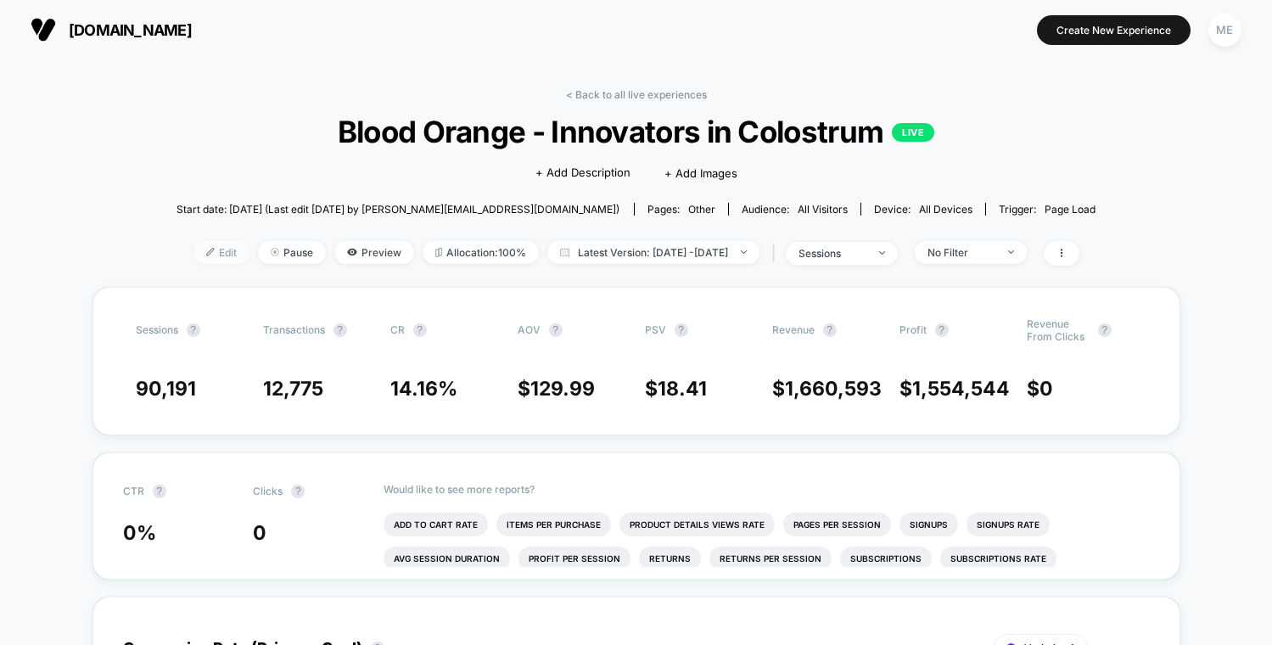
click at [193, 255] on span "Edit" at bounding box center [221, 252] width 56 height 23
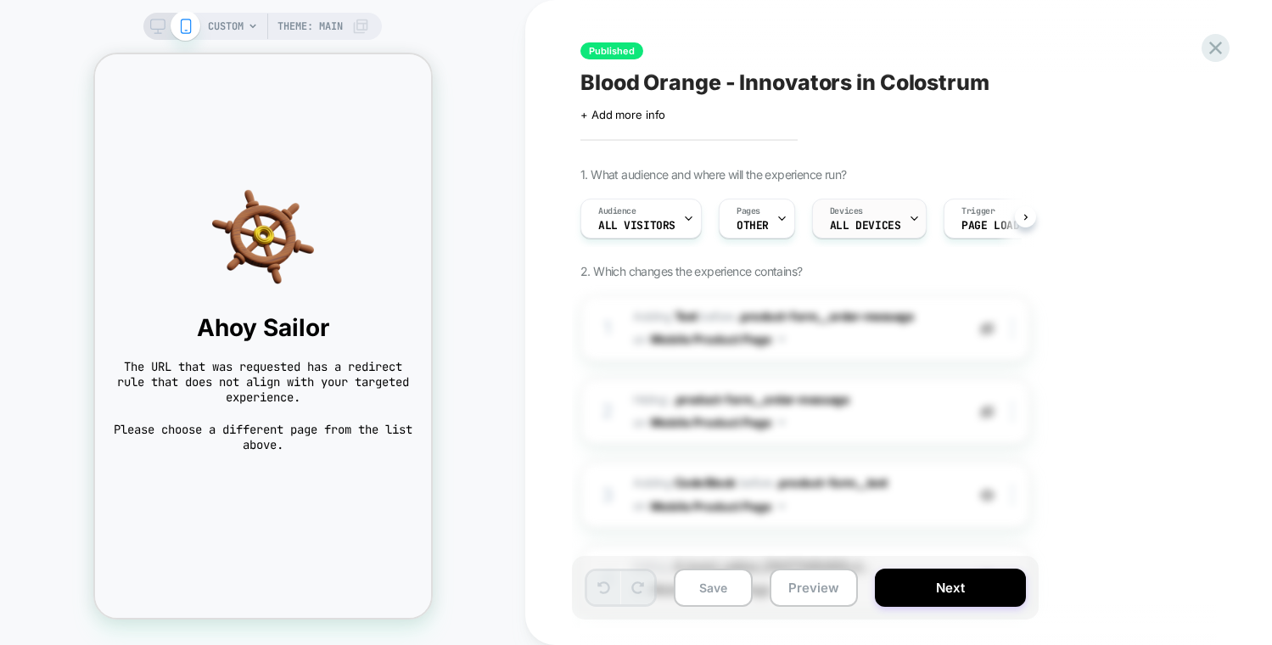
scroll to position [0, 1]
click at [903, 576] on button "Next" at bounding box center [950, 587] width 151 height 38
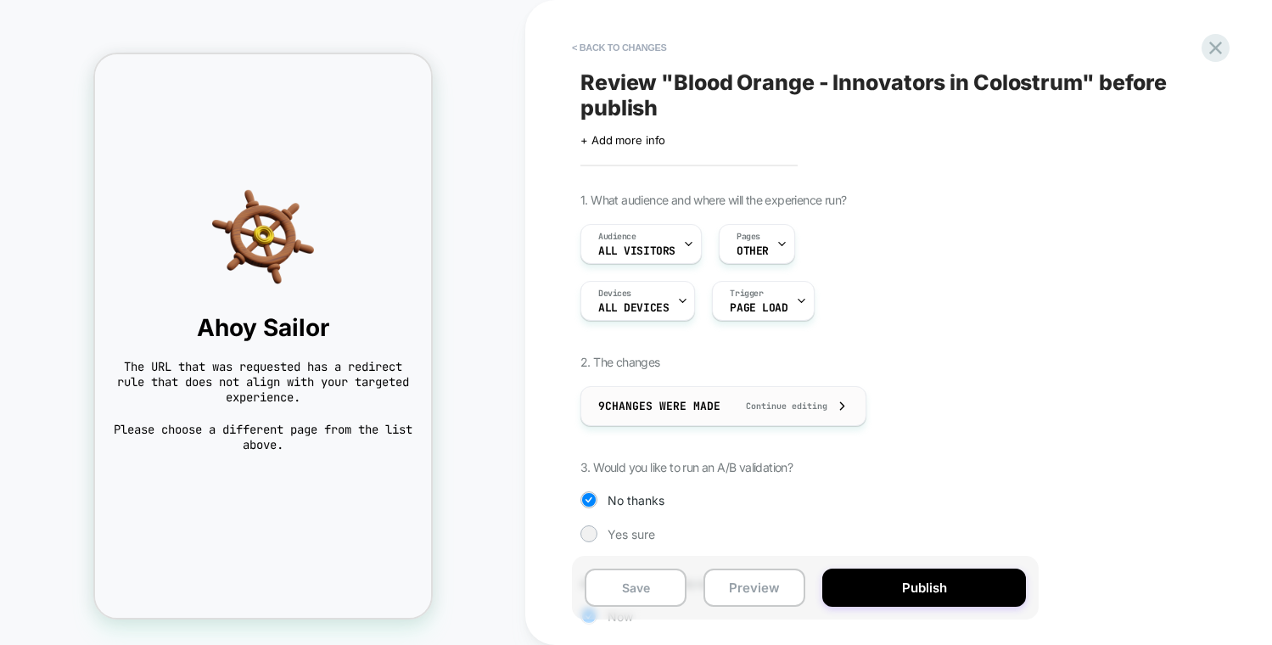
click at [702, 396] on div "9 Changes were made Continue editing" at bounding box center [723, 406] width 250 height 38
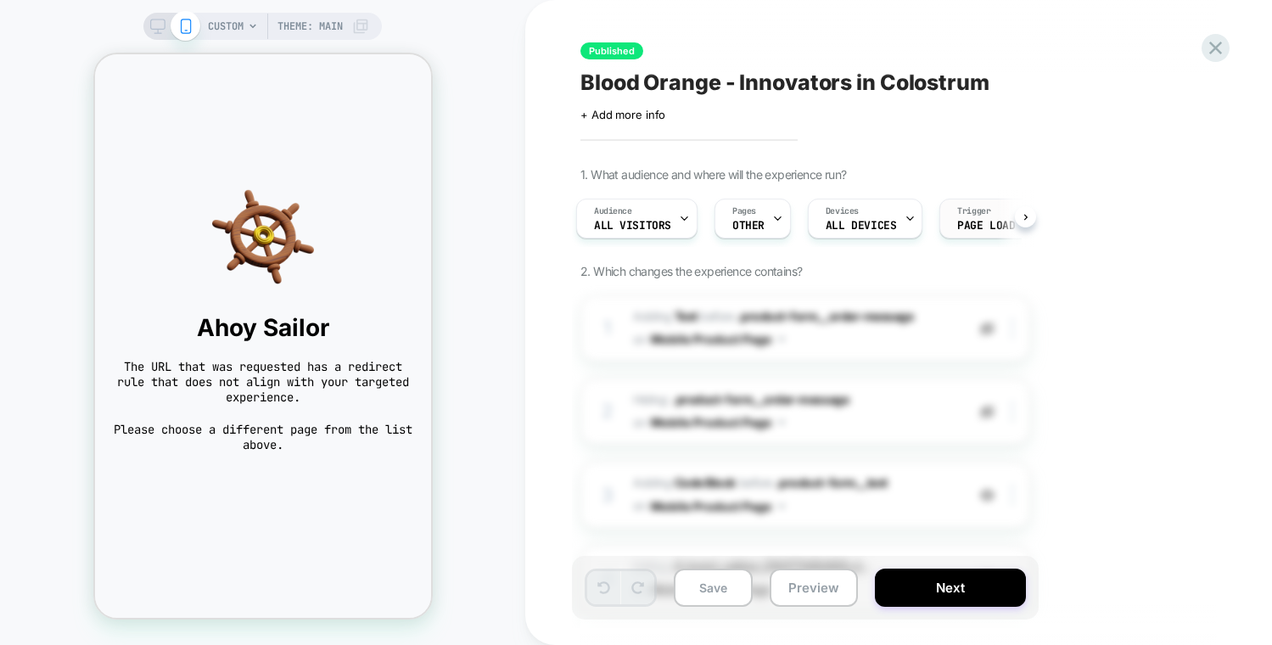
scroll to position [0, 18]
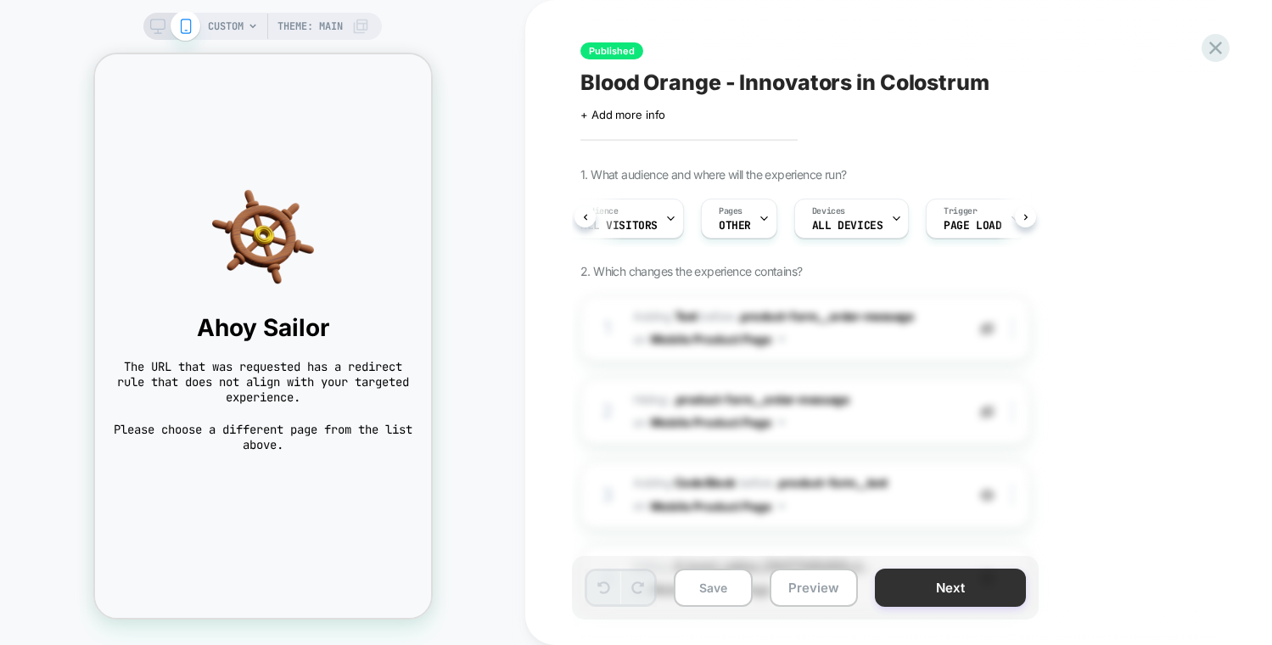
click at [958, 586] on button "Next" at bounding box center [950, 587] width 151 height 38
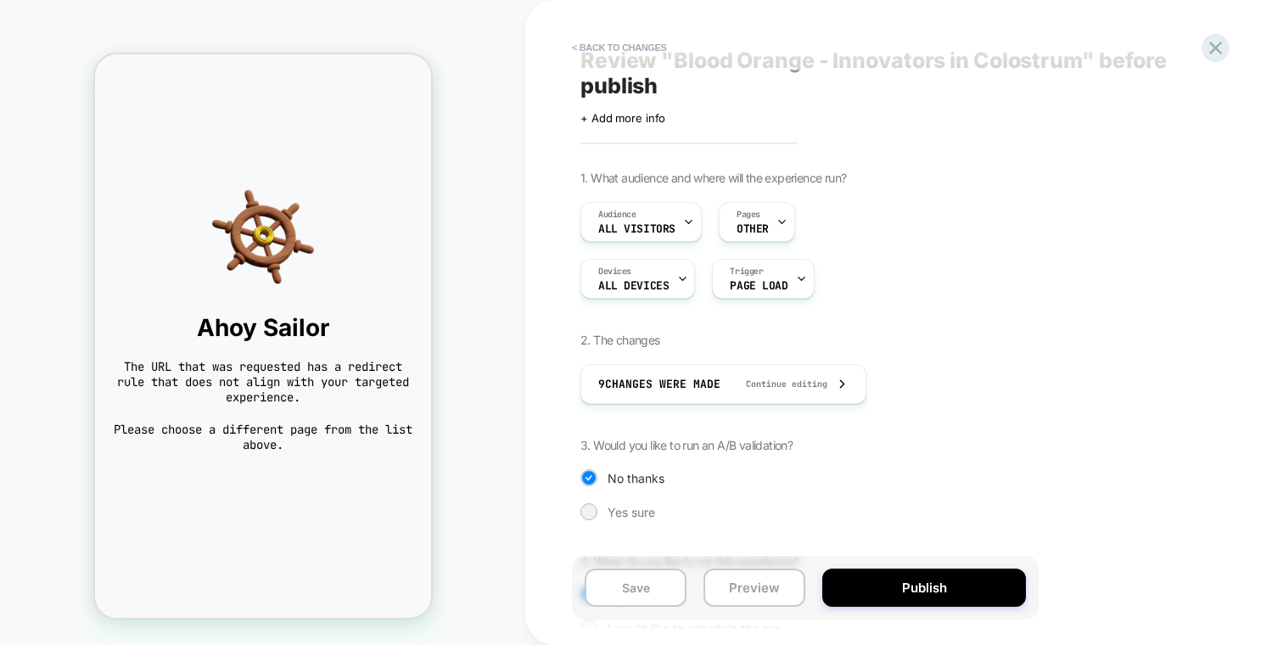
scroll to position [0, 0]
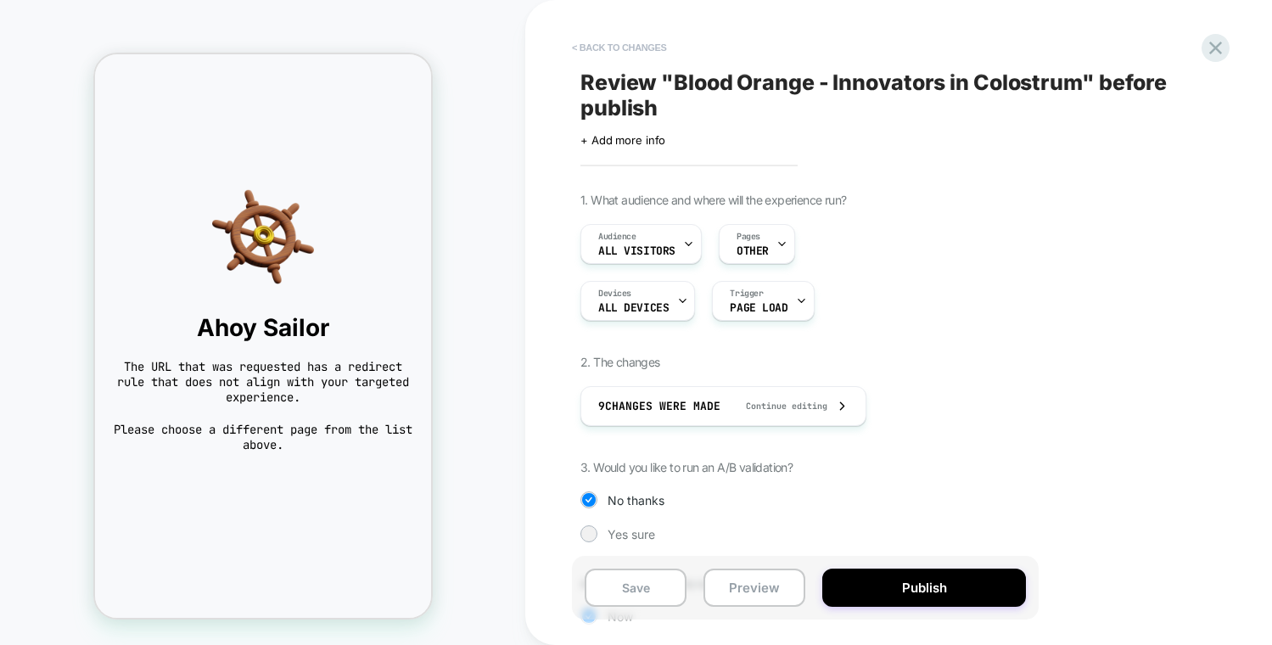
click at [605, 45] on button "< Back to changes" at bounding box center [619, 47] width 112 height 27
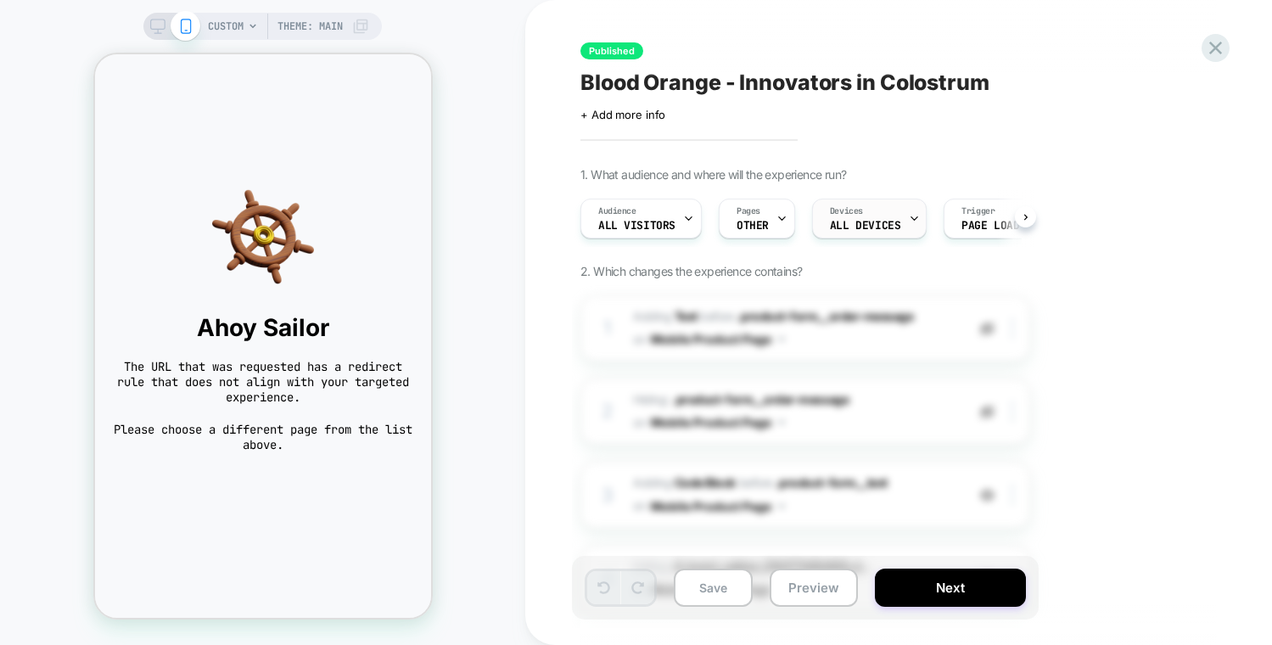
scroll to position [0, 1]
click at [961, 220] on span "Page Load" at bounding box center [989, 226] width 58 height 12
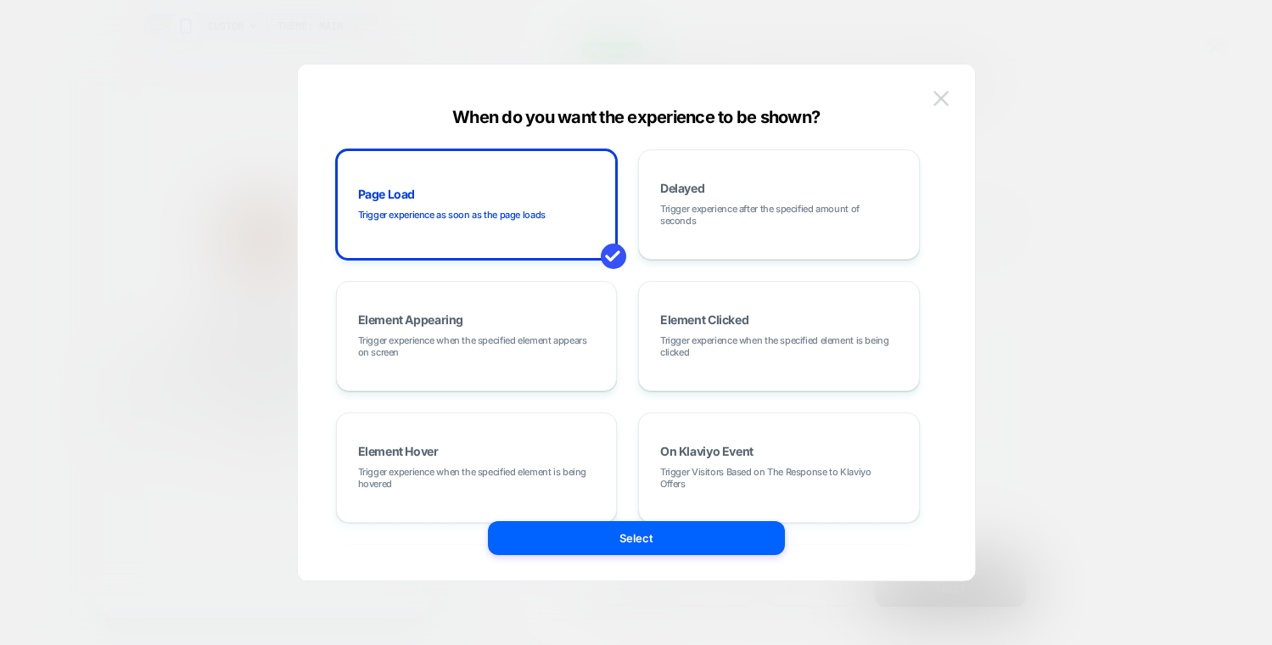
click at [942, 99] on img at bounding box center [940, 98] width 15 height 14
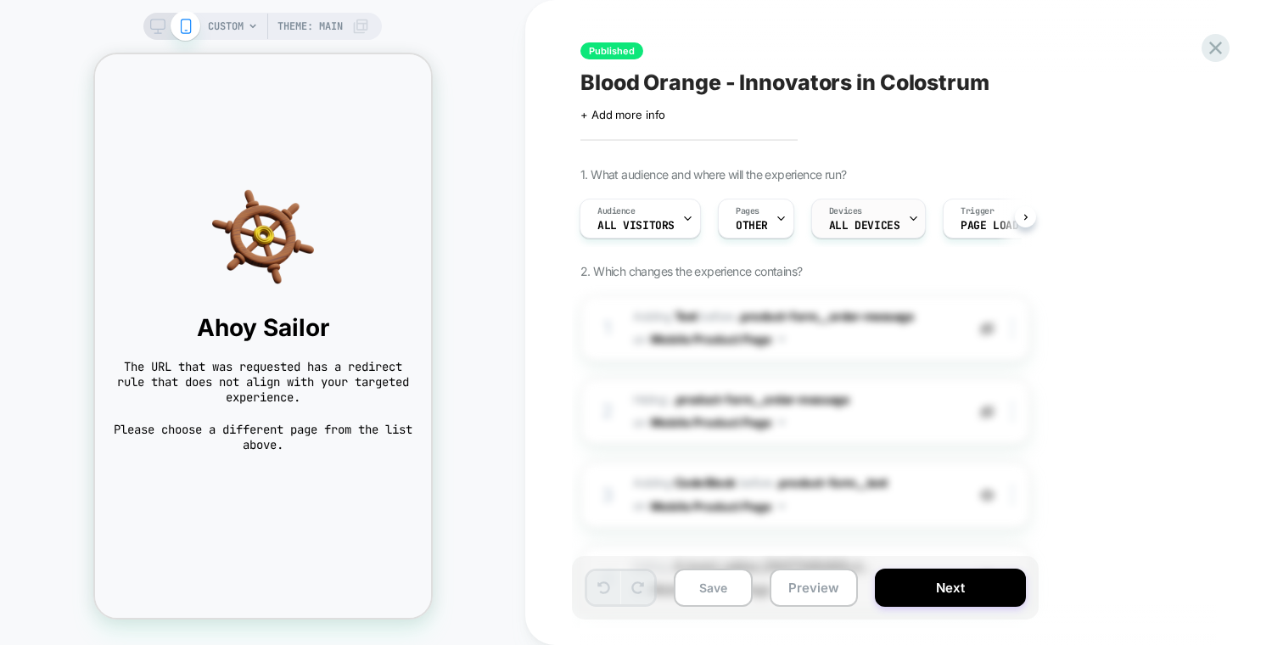
click at [853, 226] on span "ALL DEVICES" at bounding box center [864, 226] width 70 height 12
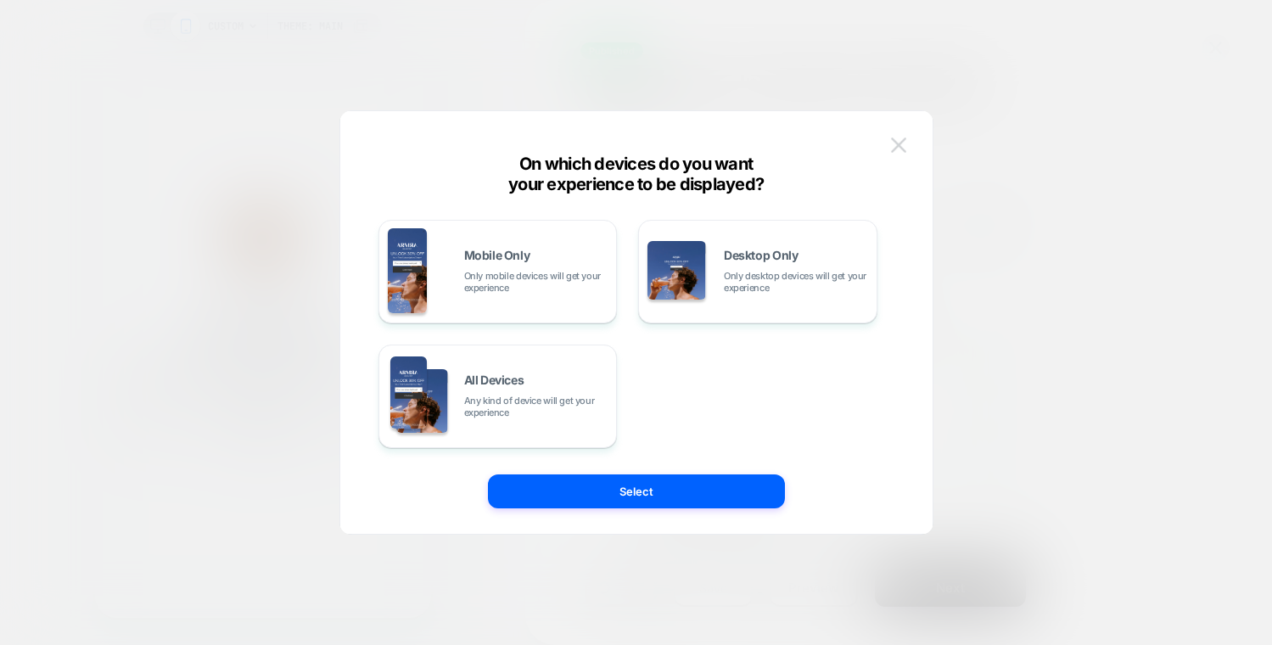
click at [909, 155] on button at bounding box center [898, 144] width 25 height 25
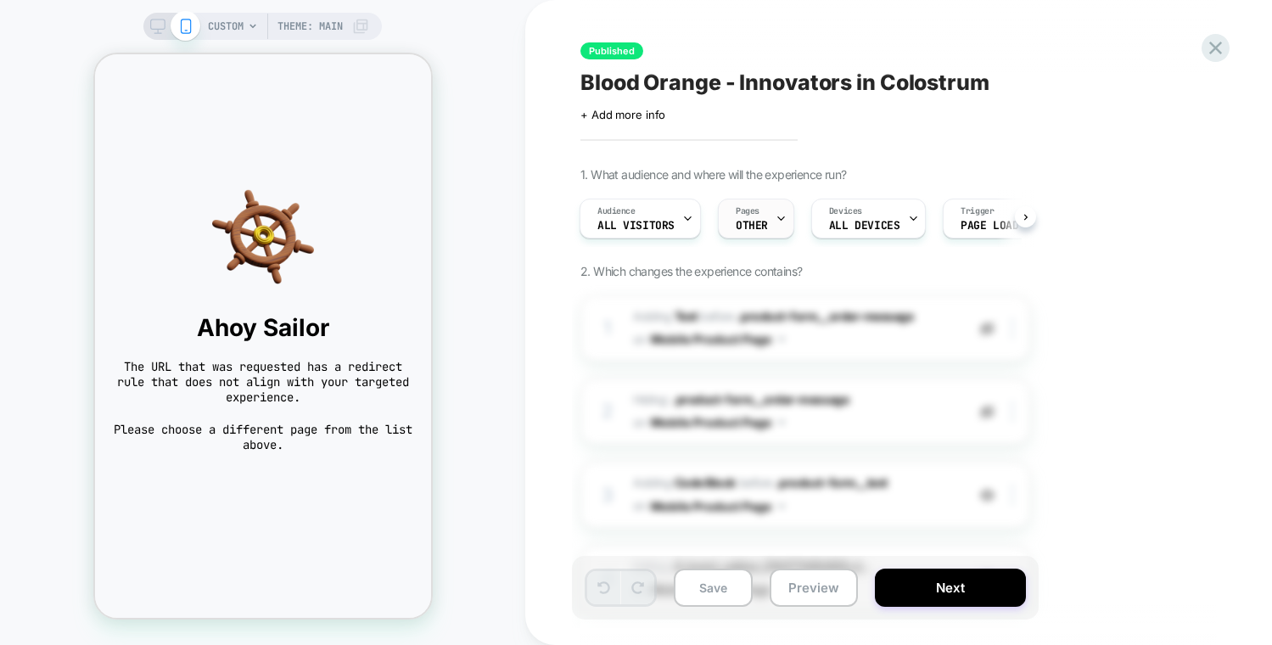
click at [760, 211] on div "Pages OTHER" at bounding box center [751, 218] width 66 height 38
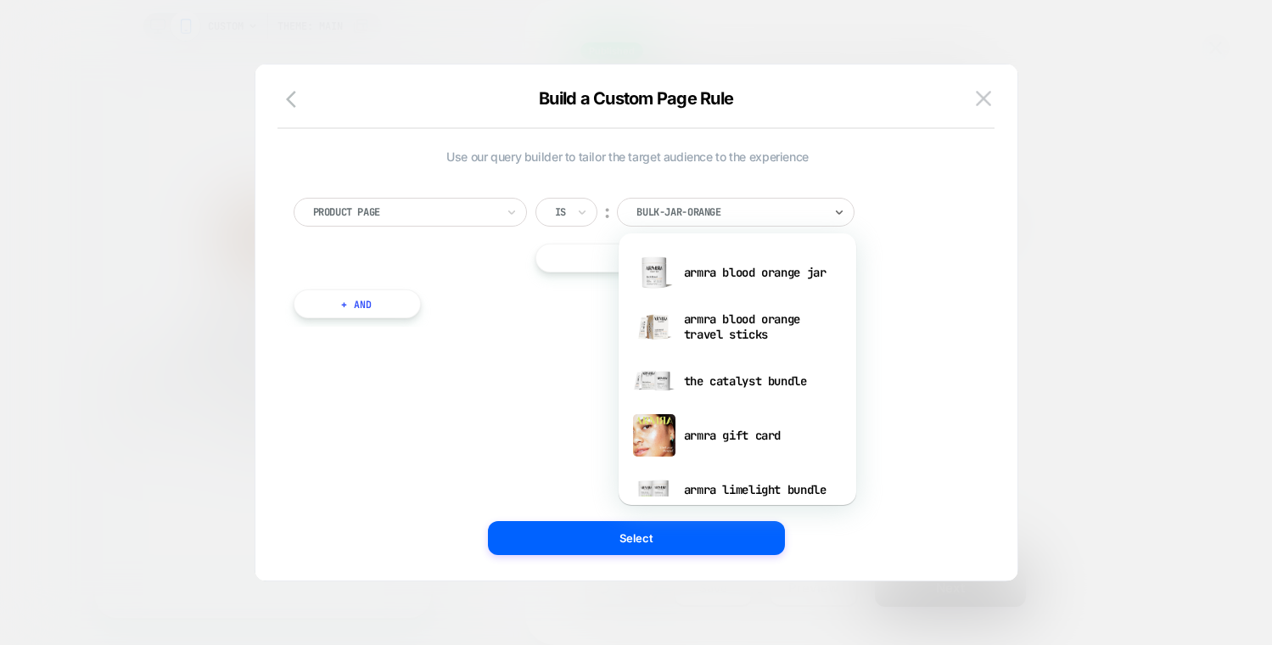
click at [702, 209] on div at bounding box center [729, 211] width 187 height 15
click at [744, 271] on div "armra blood orange jar" at bounding box center [737, 272] width 221 height 54
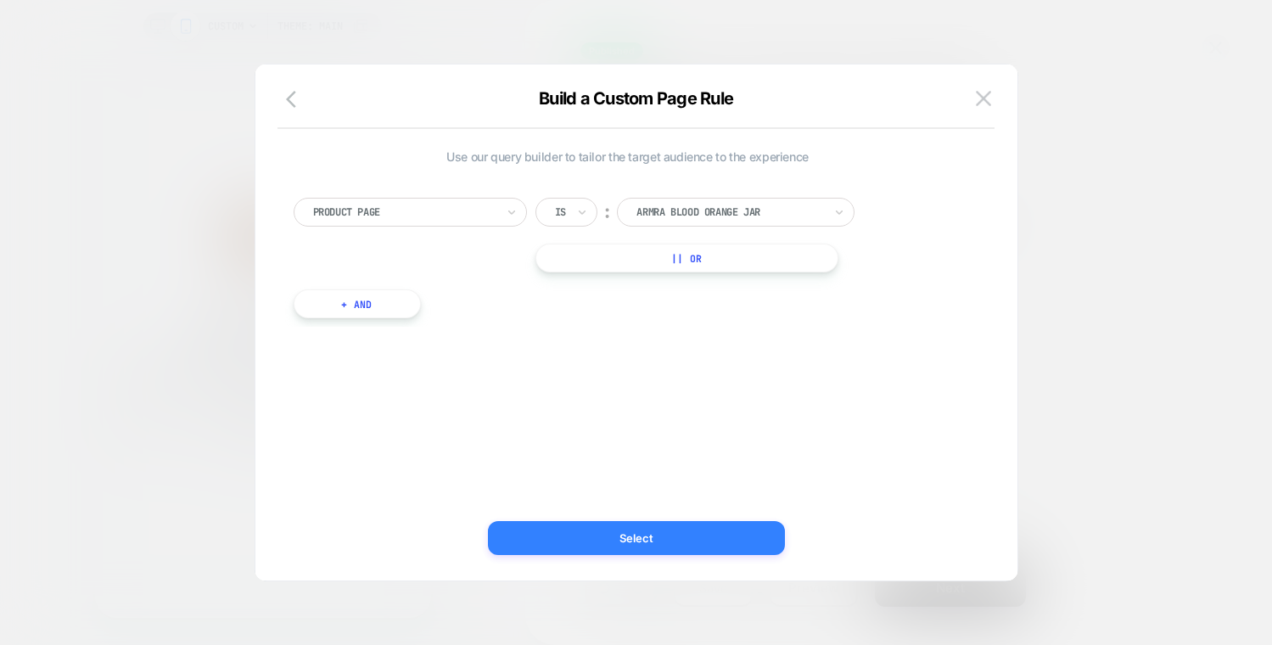
click at [646, 545] on button "Select" at bounding box center [636, 538] width 297 height 34
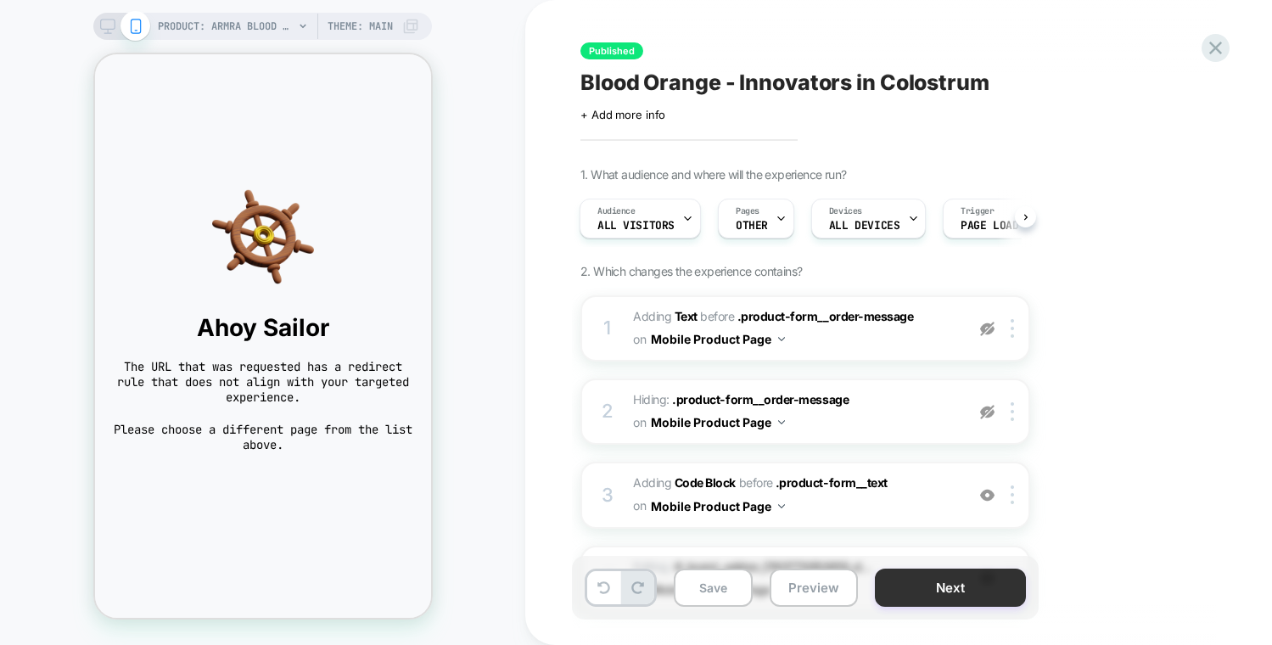
scroll to position [0, 2]
click at [947, 592] on button "Next" at bounding box center [950, 587] width 151 height 38
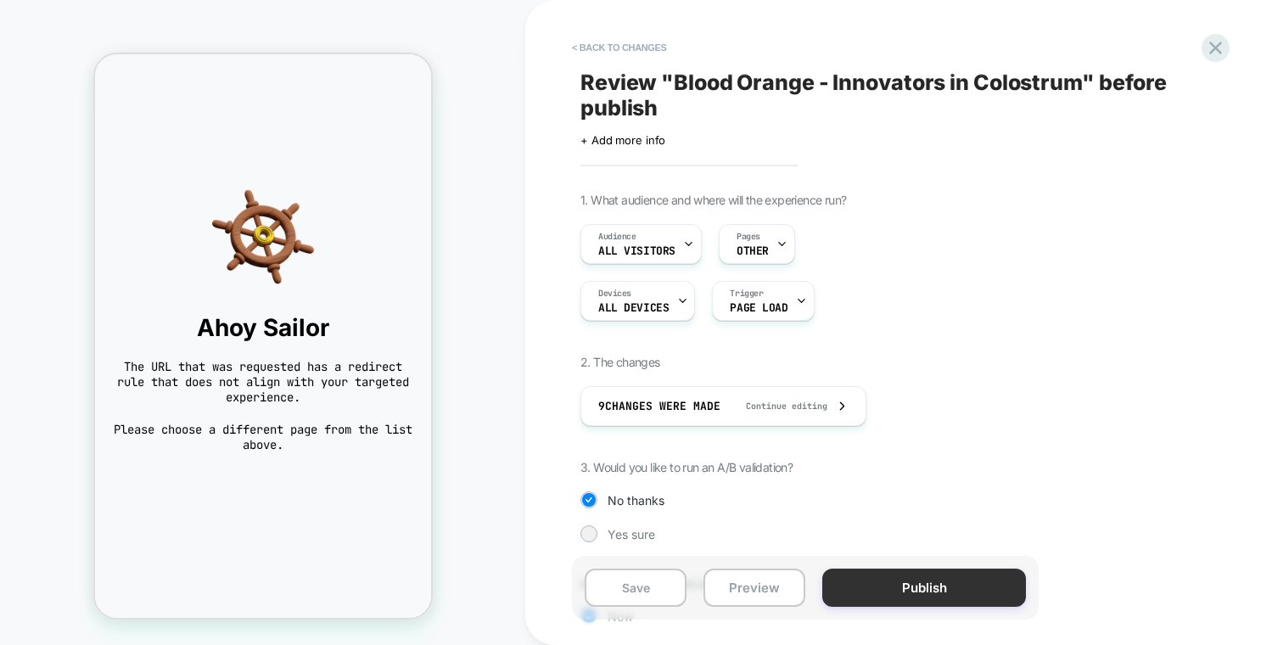
click at [934, 593] on button "Publish" at bounding box center [924, 587] width 204 height 38
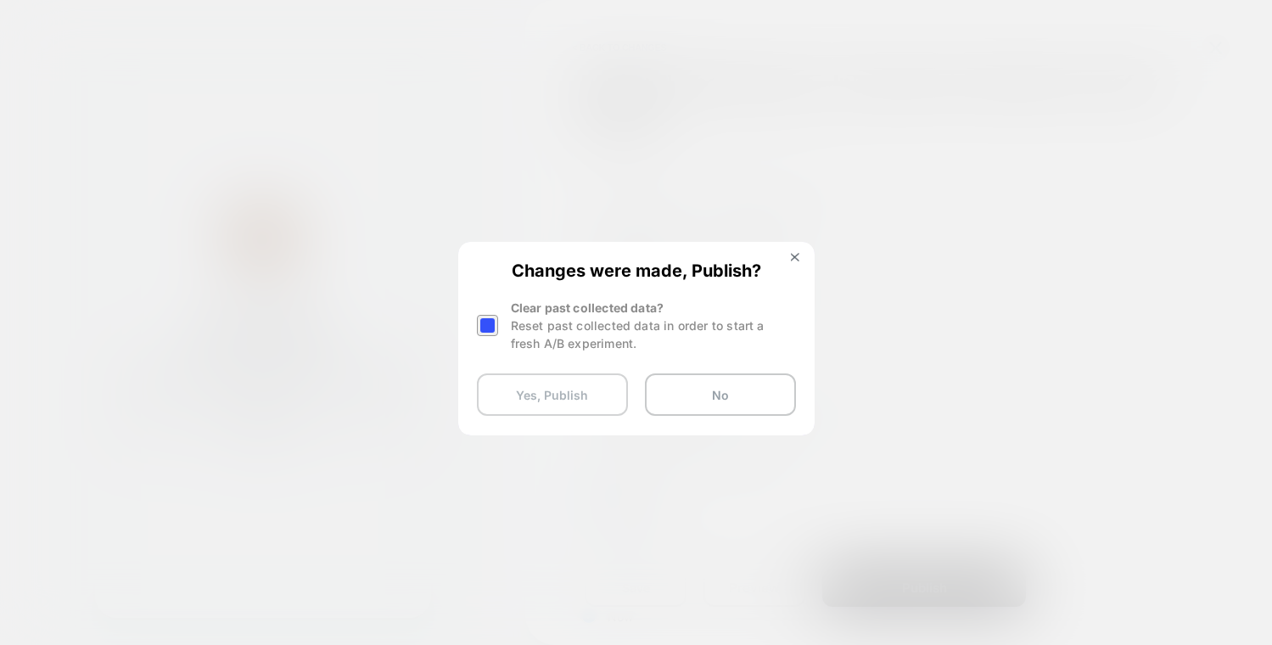
click at [562, 393] on button "Yes, Publish" at bounding box center [552, 394] width 151 height 42
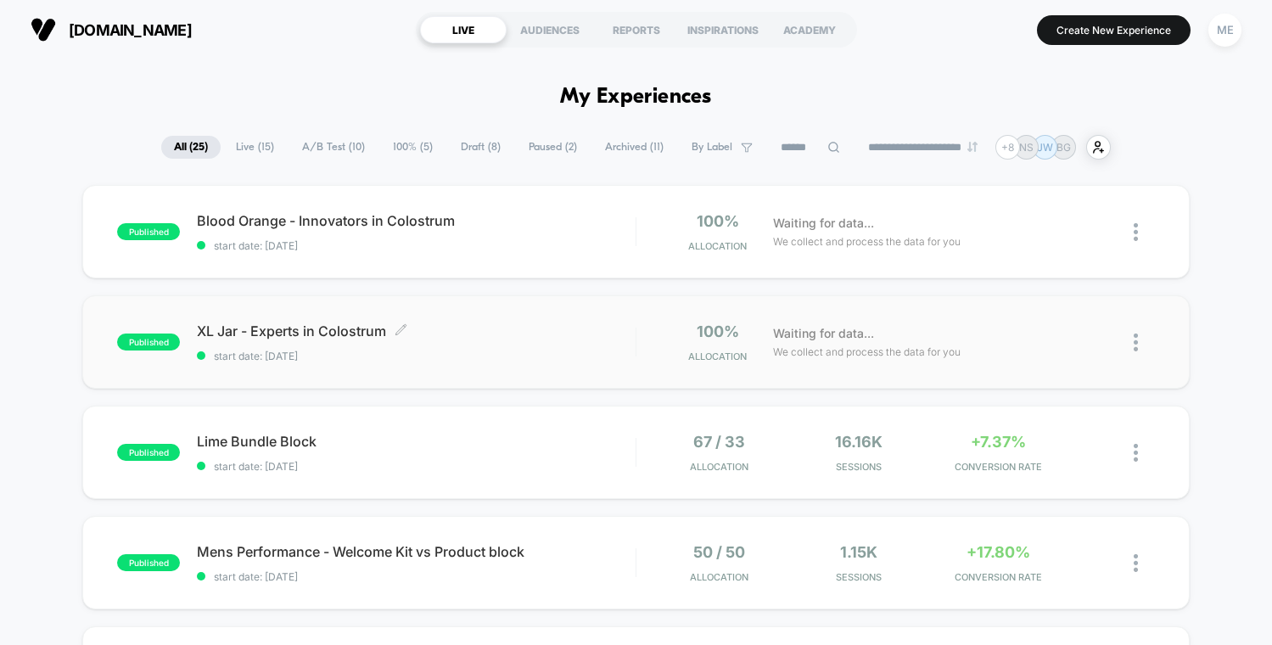
click at [392, 330] on span "XL Jar - Experts in Colostrum Click to edit experience details" at bounding box center [416, 330] width 438 height 17
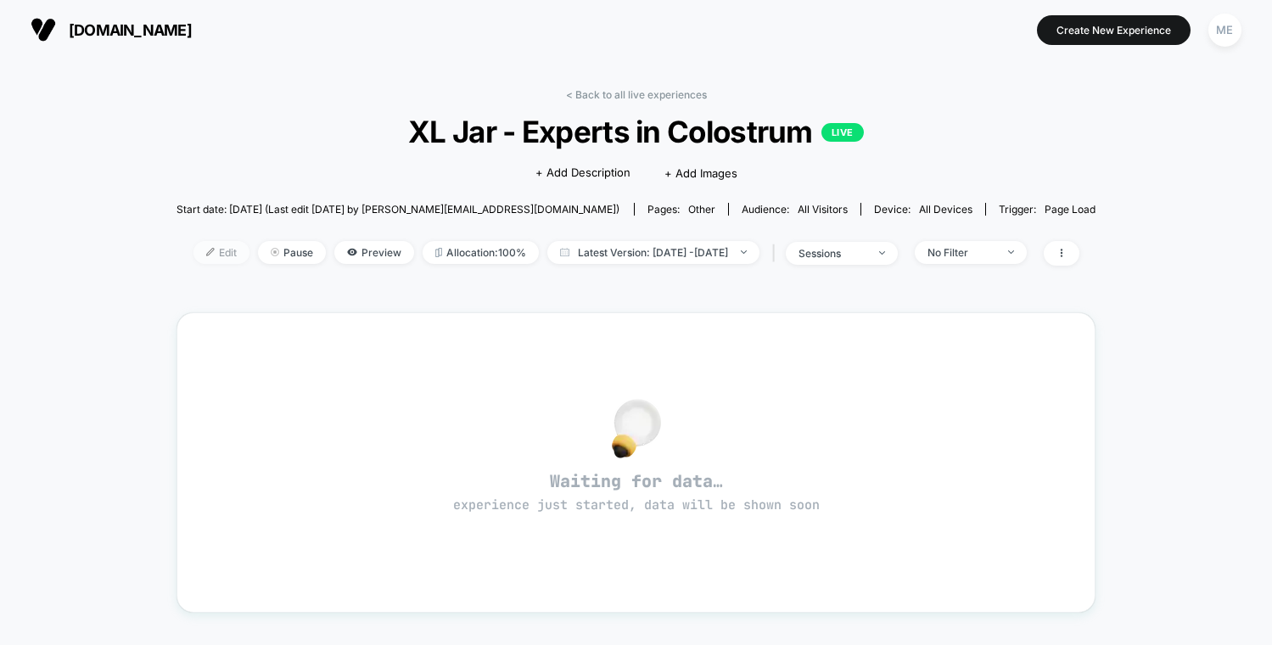
click at [196, 251] on span "Edit" at bounding box center [221, 252] width 56 height 23
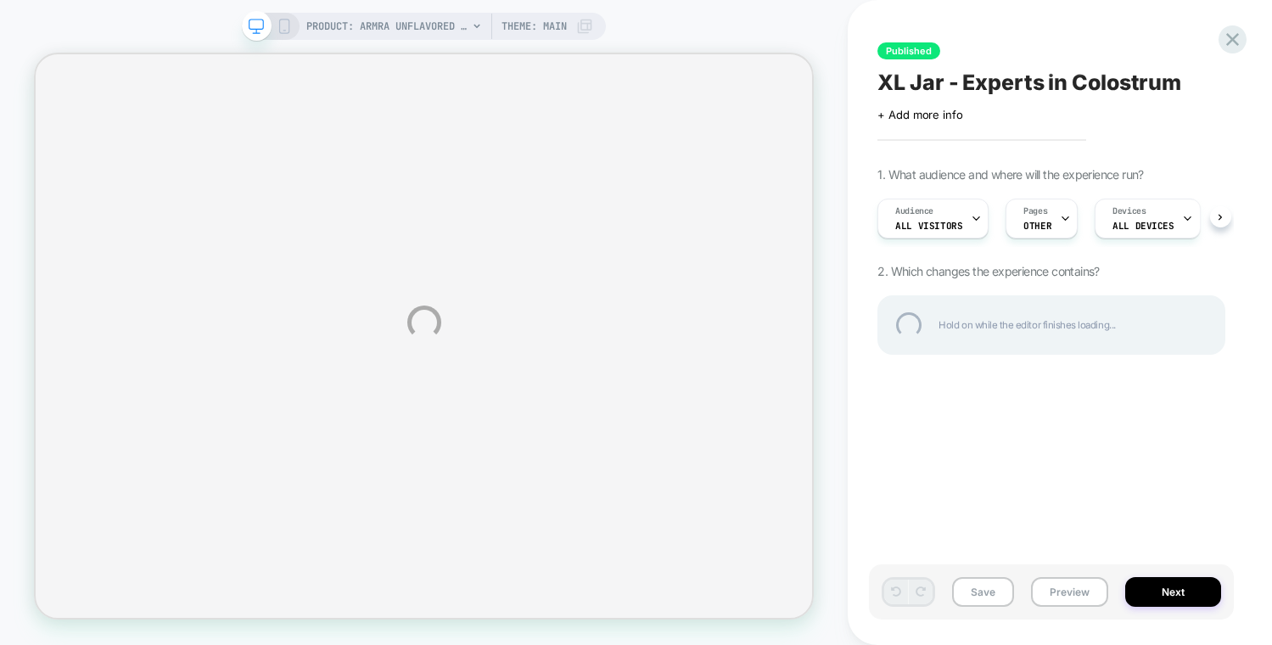
click at [1143, 225] on div "PRODUCT: ARMRA Unflavored Jar - XL PRODUCT: ARMRA Unflavored Jar - XL Theme: MA…" at bounding box center [636, 322] width 1272 height 645
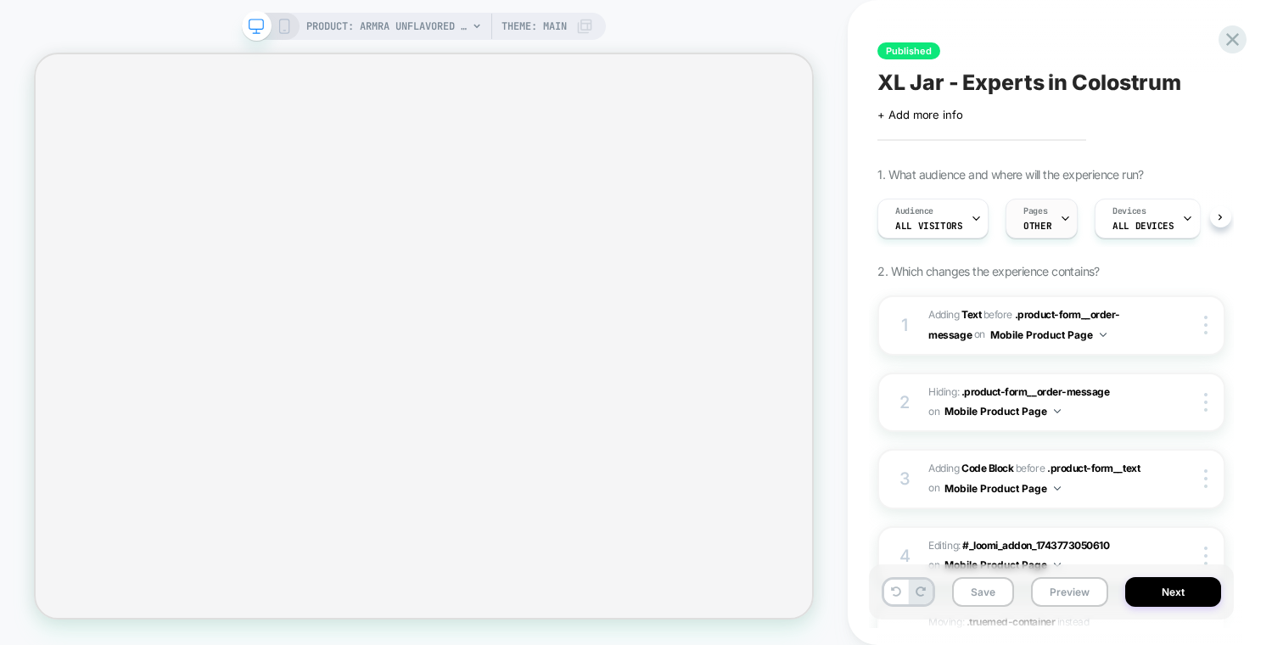
click at [1039, 222] on span "OTHER" at bounding box center [1037, 226] width 28 height 12
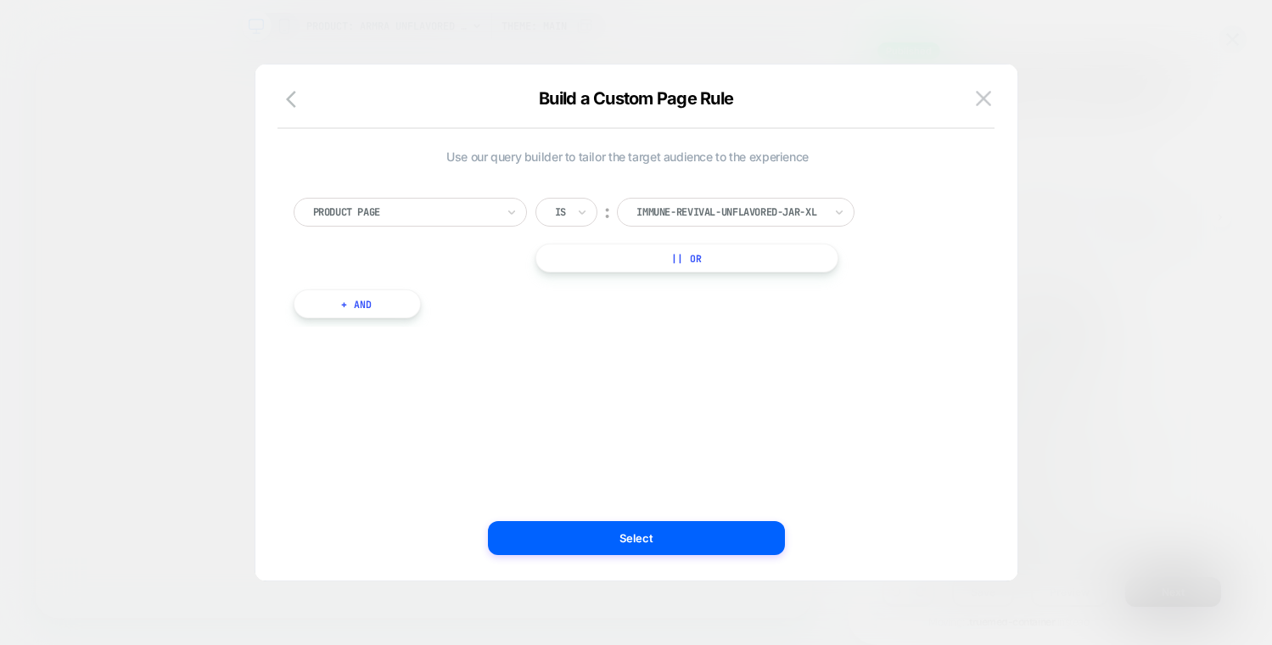
click at [735, 210] on div at bounding box center [729, 211] width 187 height 15
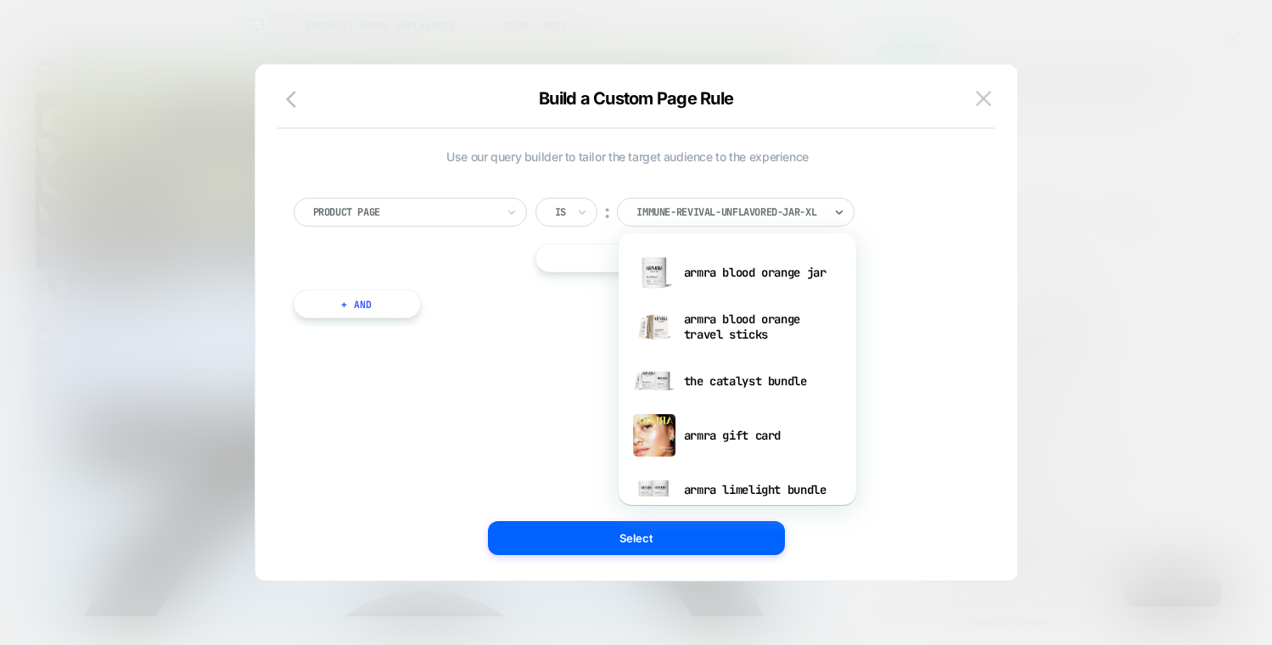
scroll to position [0, 0]
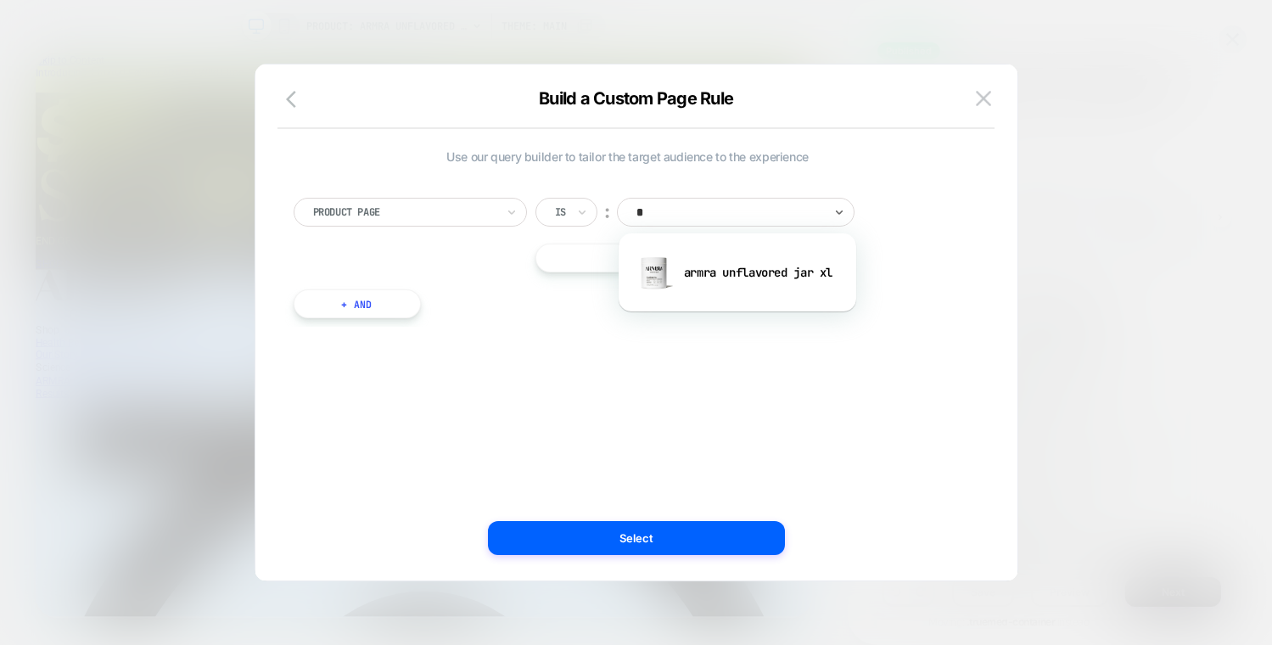
type input "**"
click at [733, 266] on div "armra unflavored jar xl" at bounding box center [737, 272] width 221 height 54
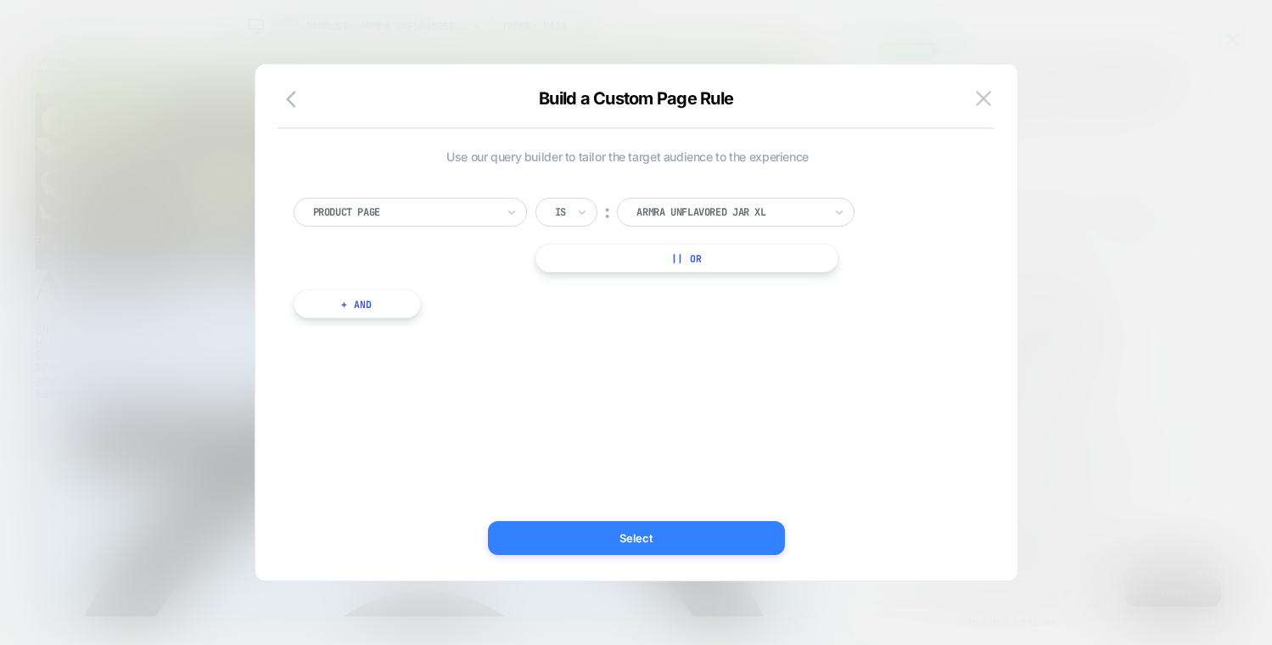
click at [646, 551] on button "Select" at bounding box center [636, 538] width 297 height 34
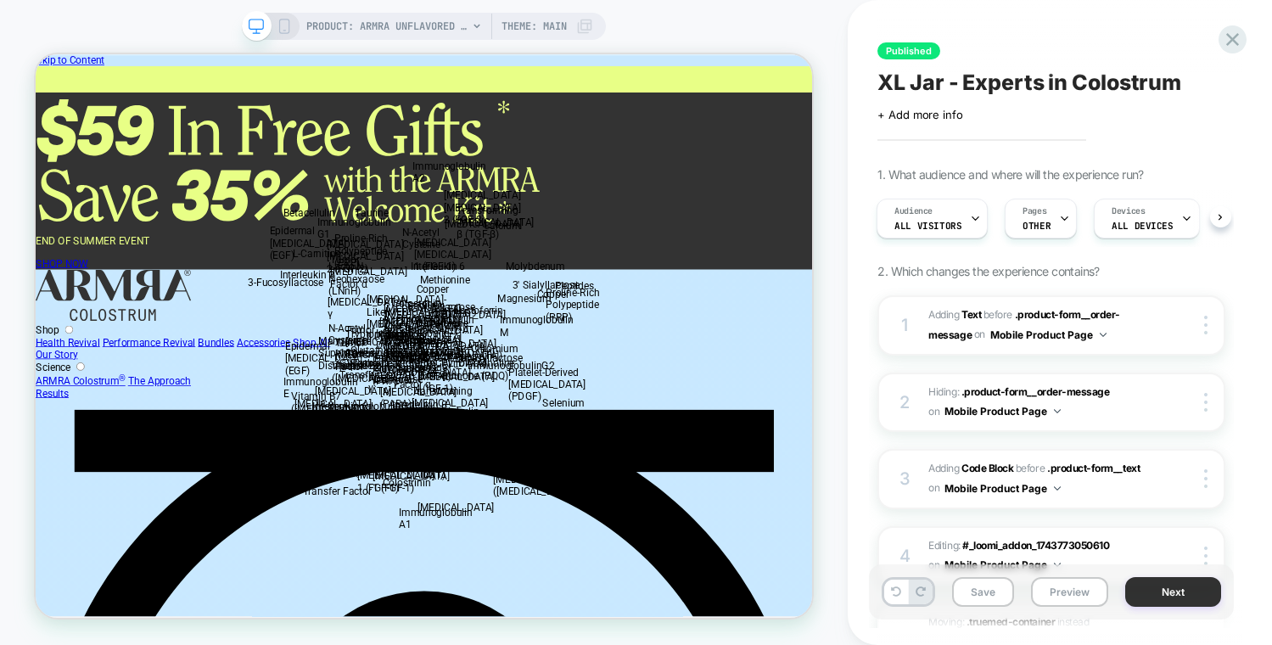
click at [1148, 601] on button "Next" at bounding box center [1173, 592] width 96 height 30
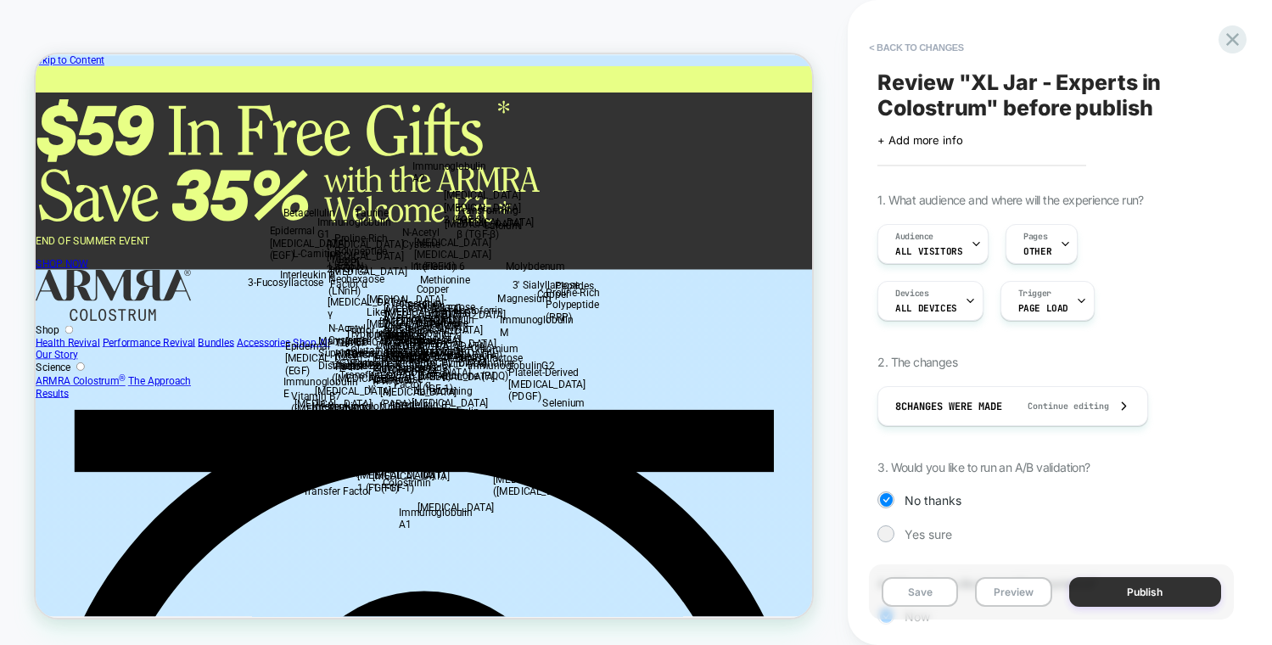
click at [1143, 592] on button "Publish" at bounding box center [1145, 592] width 152 height 30
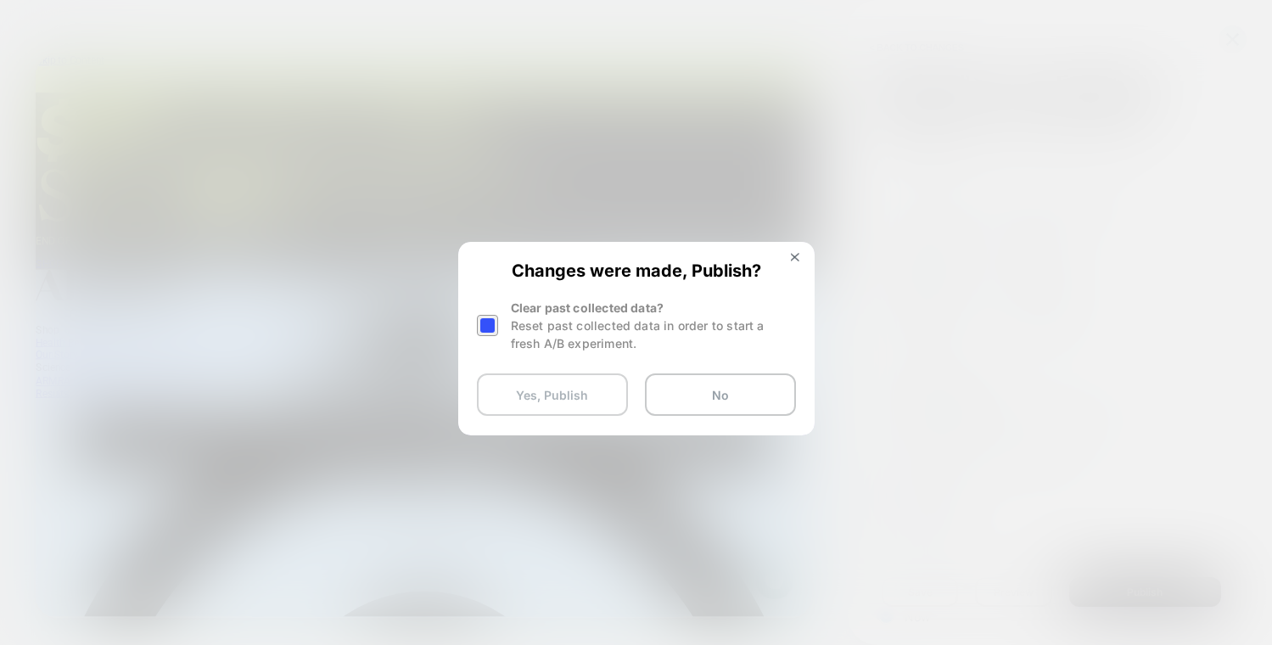
click at [535, 389] on button "Yes, Publish" at bounding box center [552, 394] width 151 height 42
